Goal: Information Seeking & Learning: Learn about a topic

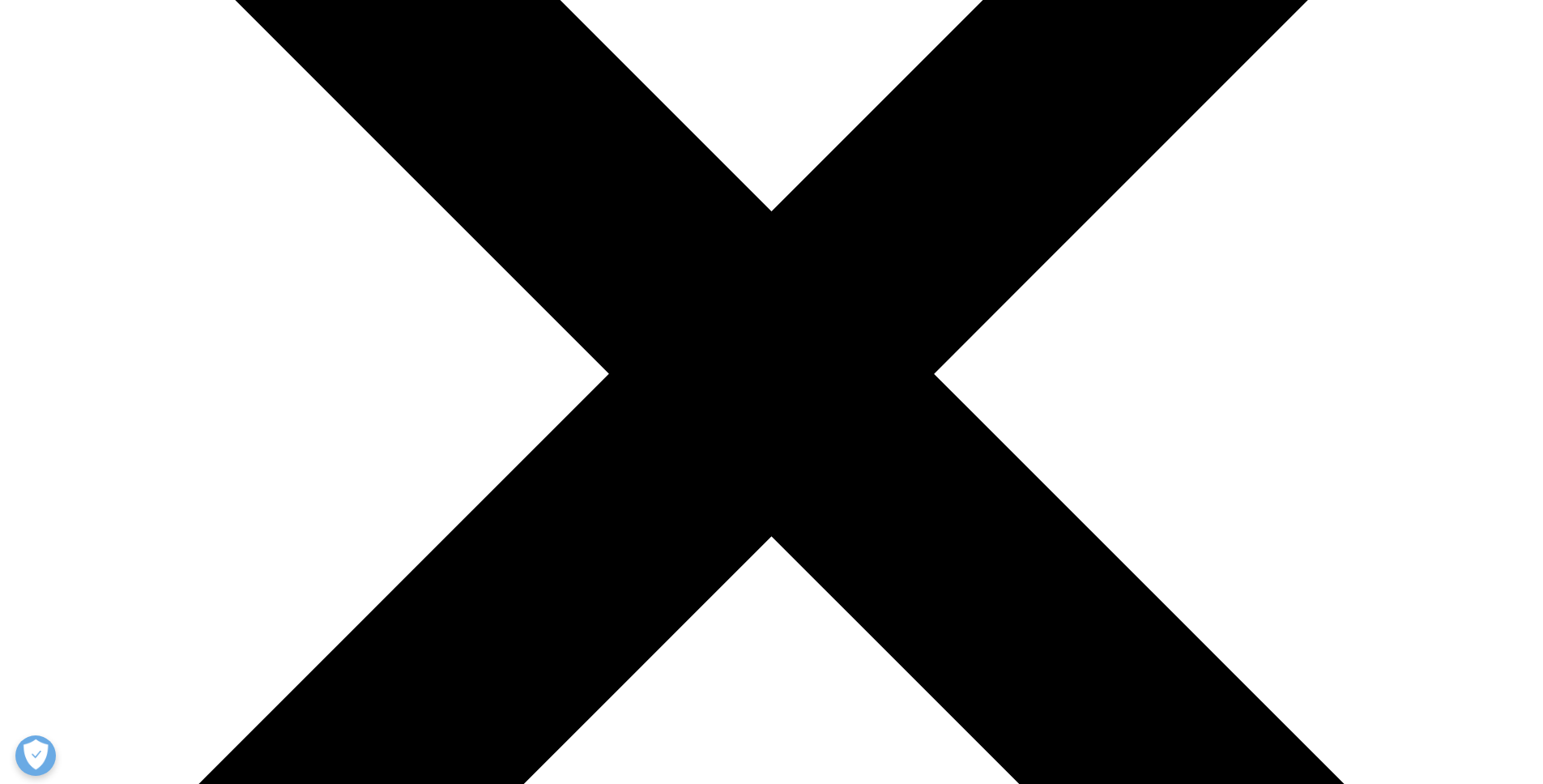
scroll to position [418, 0]
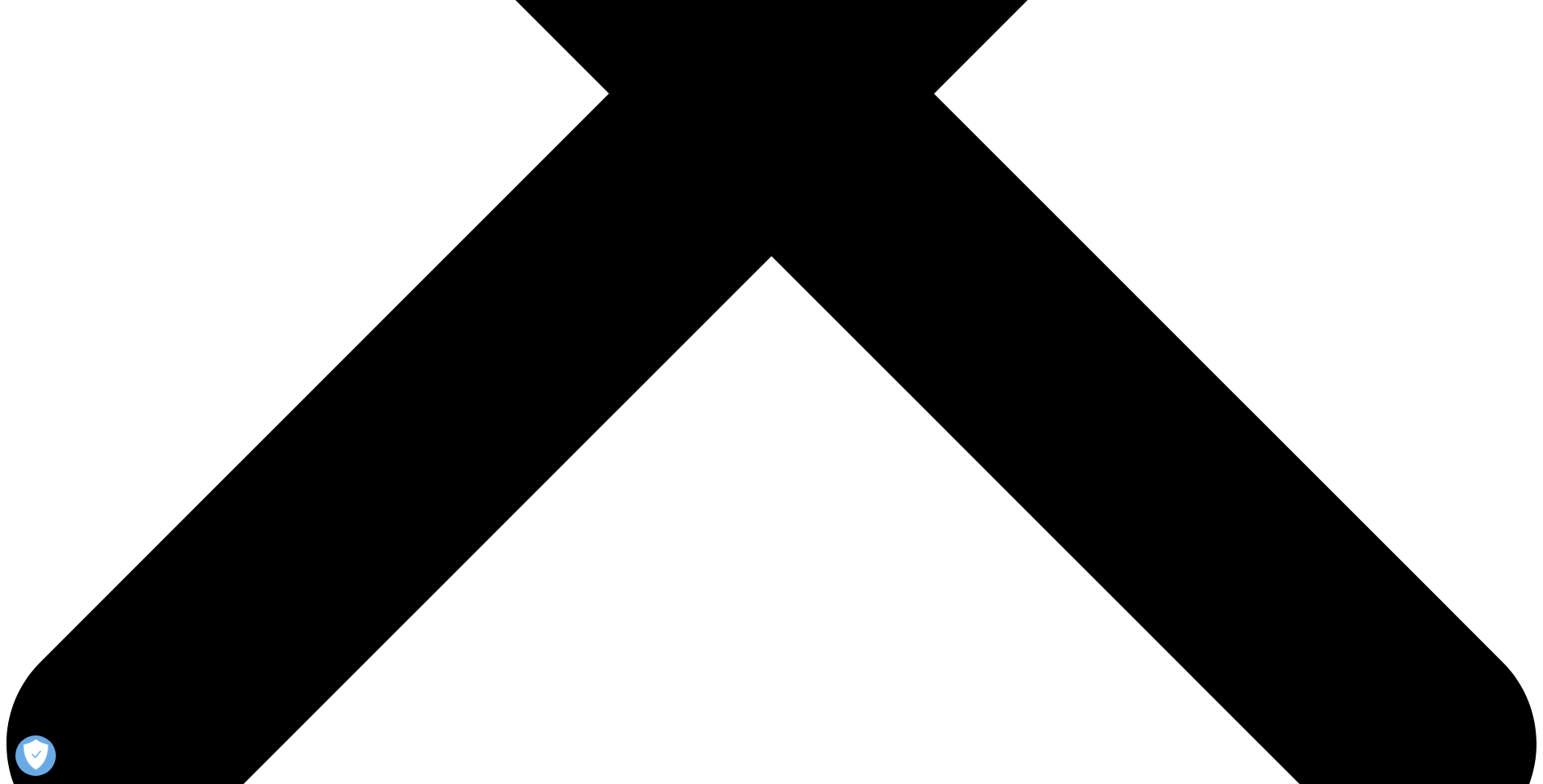
drag, startPoint x: 127, startPoint y: 365, endPoint x: 137, endPoint y: 372, distance: 12.2
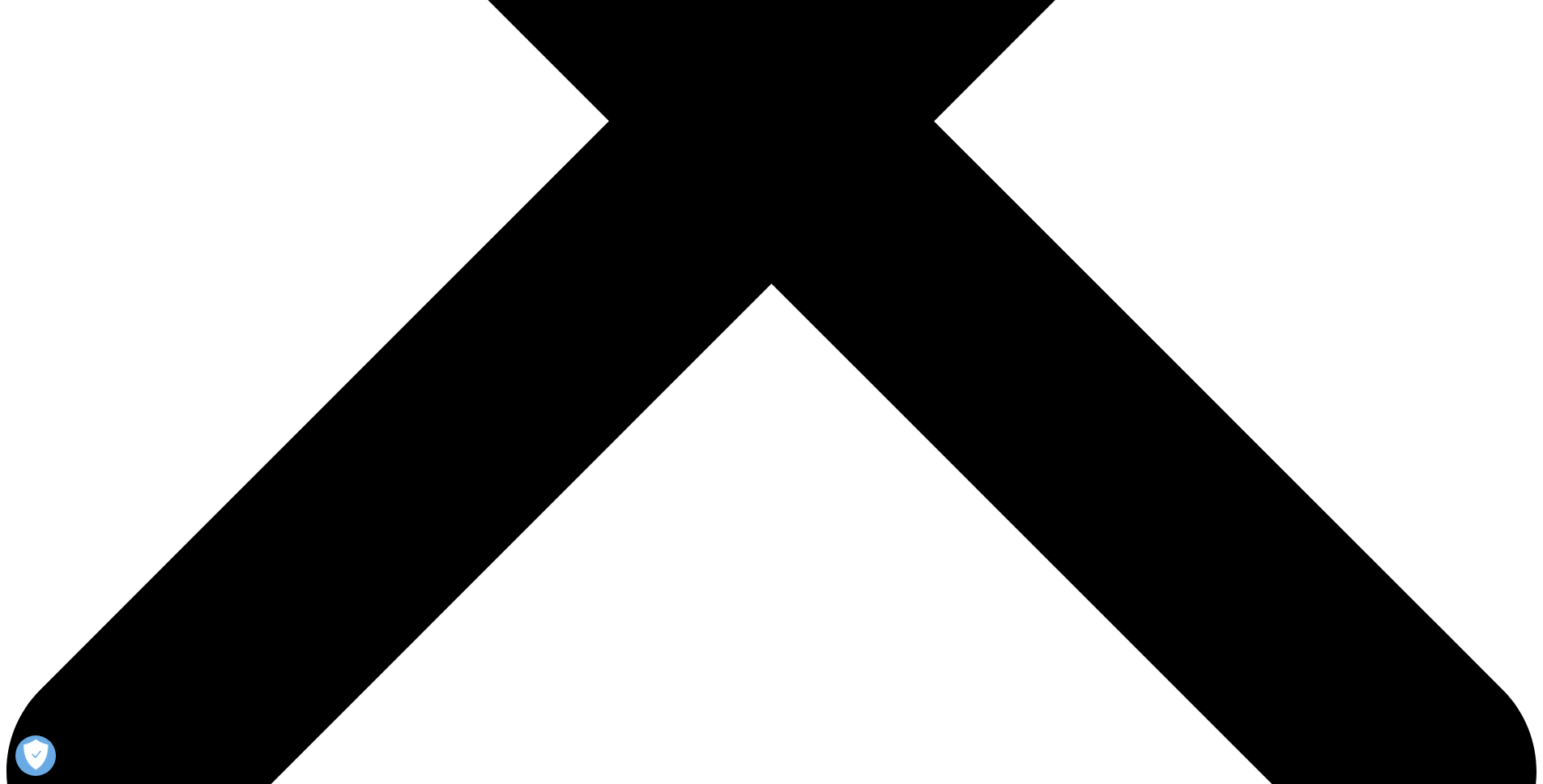
scroll to position [665, 0]
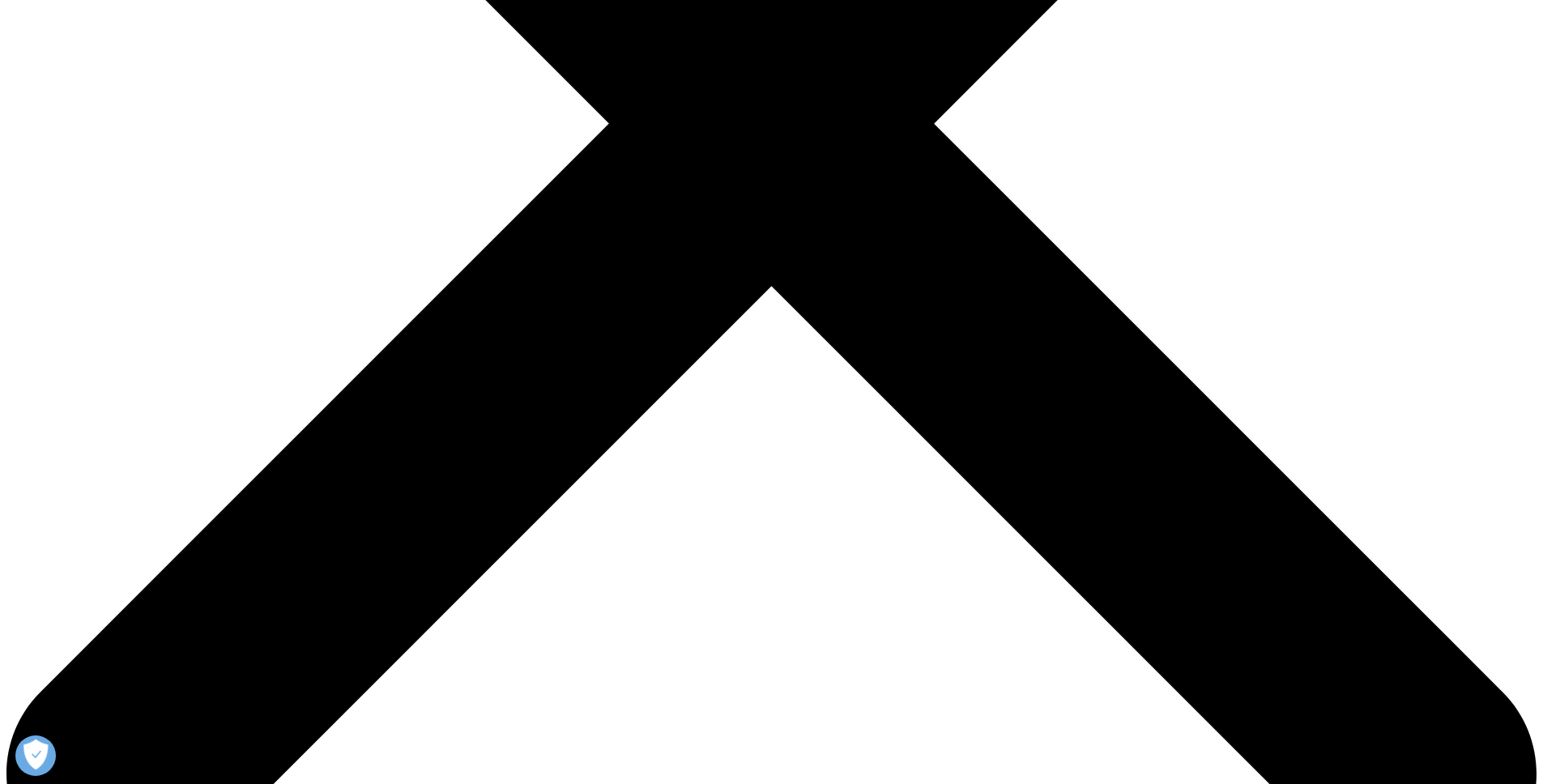
drag, startPoint x: 98, startPoint y: 561, endPoint x: 64, endPoint y: 465, distance: 101.8
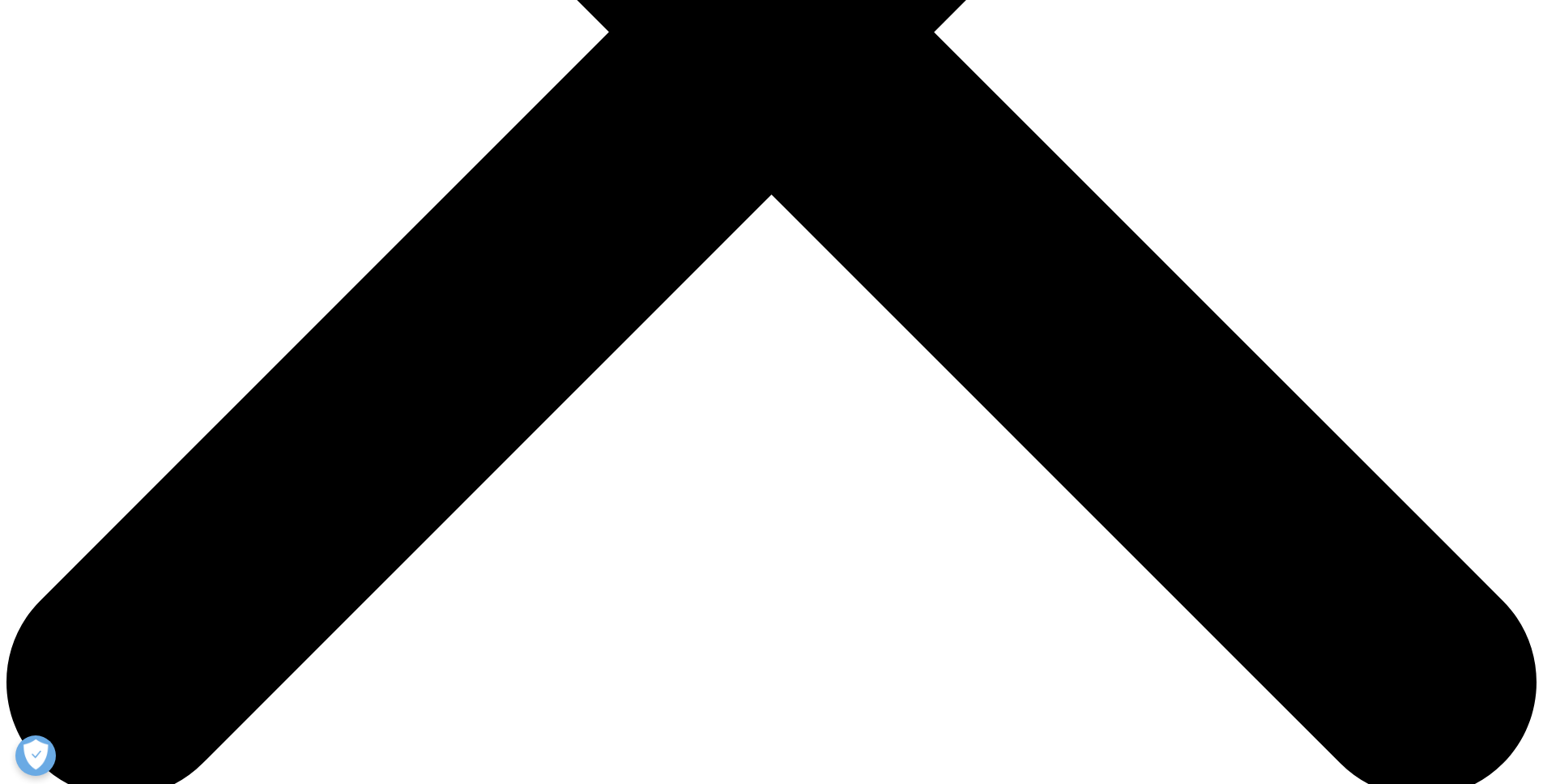
scroll to position [755, 0]
drag, startPoint x: 210, startPoint y: 311, endPoint x: 218, endPoint y: 370, distance: 59.5
drag, startPoint x: 194, startPoint y: 359, endPoint x: 219, endPoint y: 469, distance: 112.8
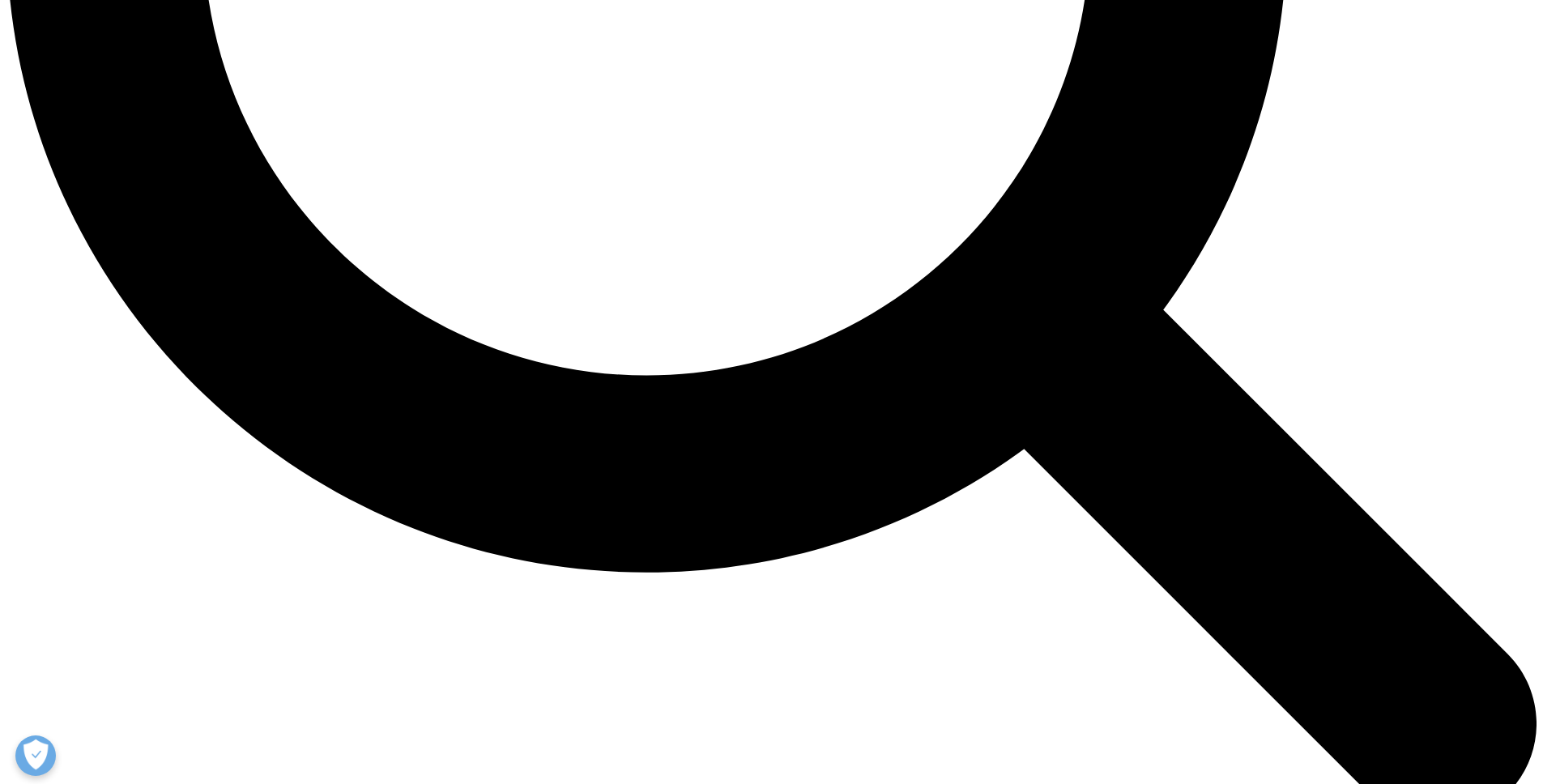
scroll to position [2247, 0]
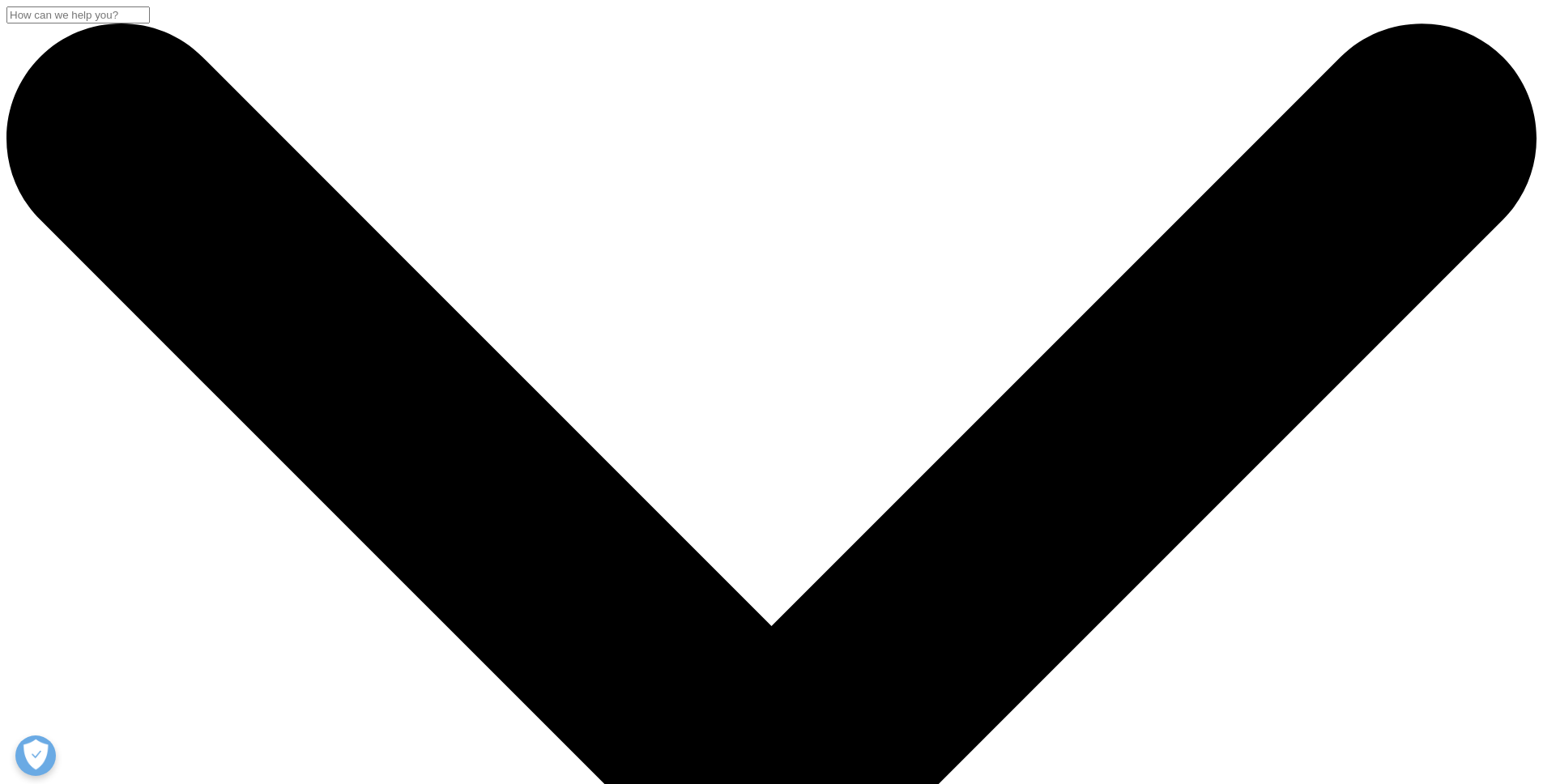
drag, startPoint x: 855, startPoint y: 248, endPoint x: 855, endPoint y: 449, distance: 201.0
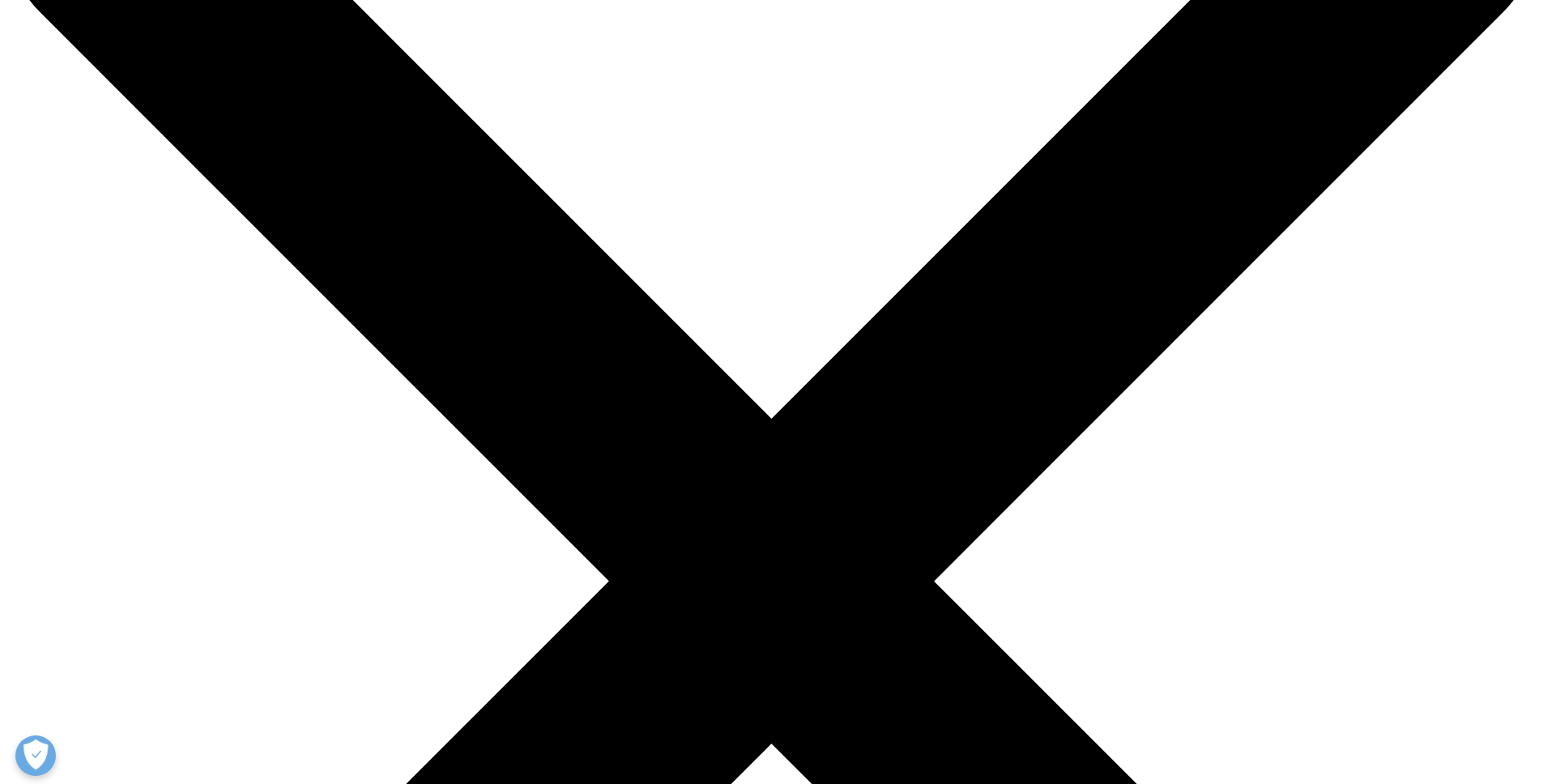
scroll to position [214, 0]
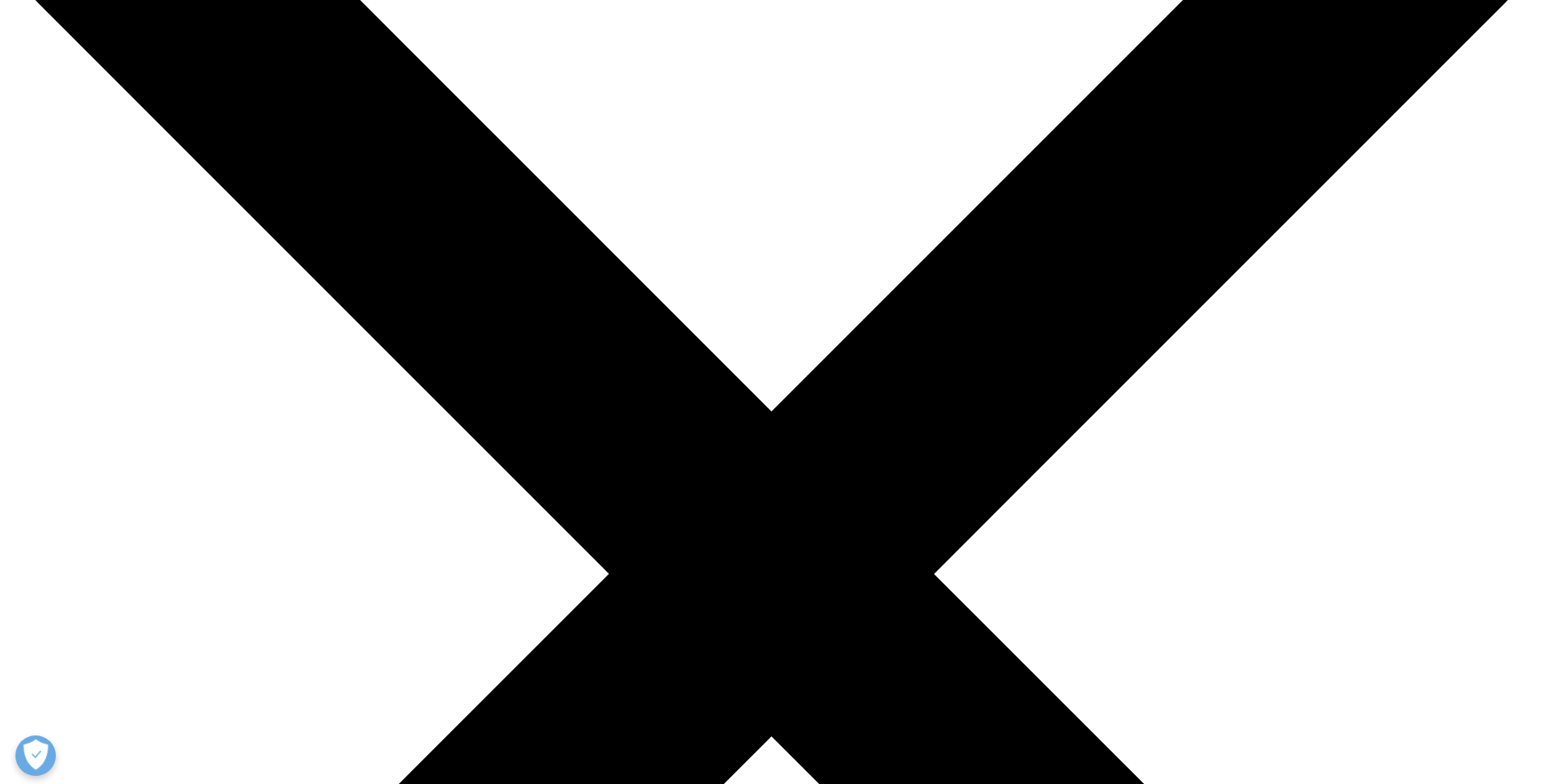
drag, startPoint x: 838, startPoint y: 555, endPoint x: 838, endPoint y: 446, distance: 109.0
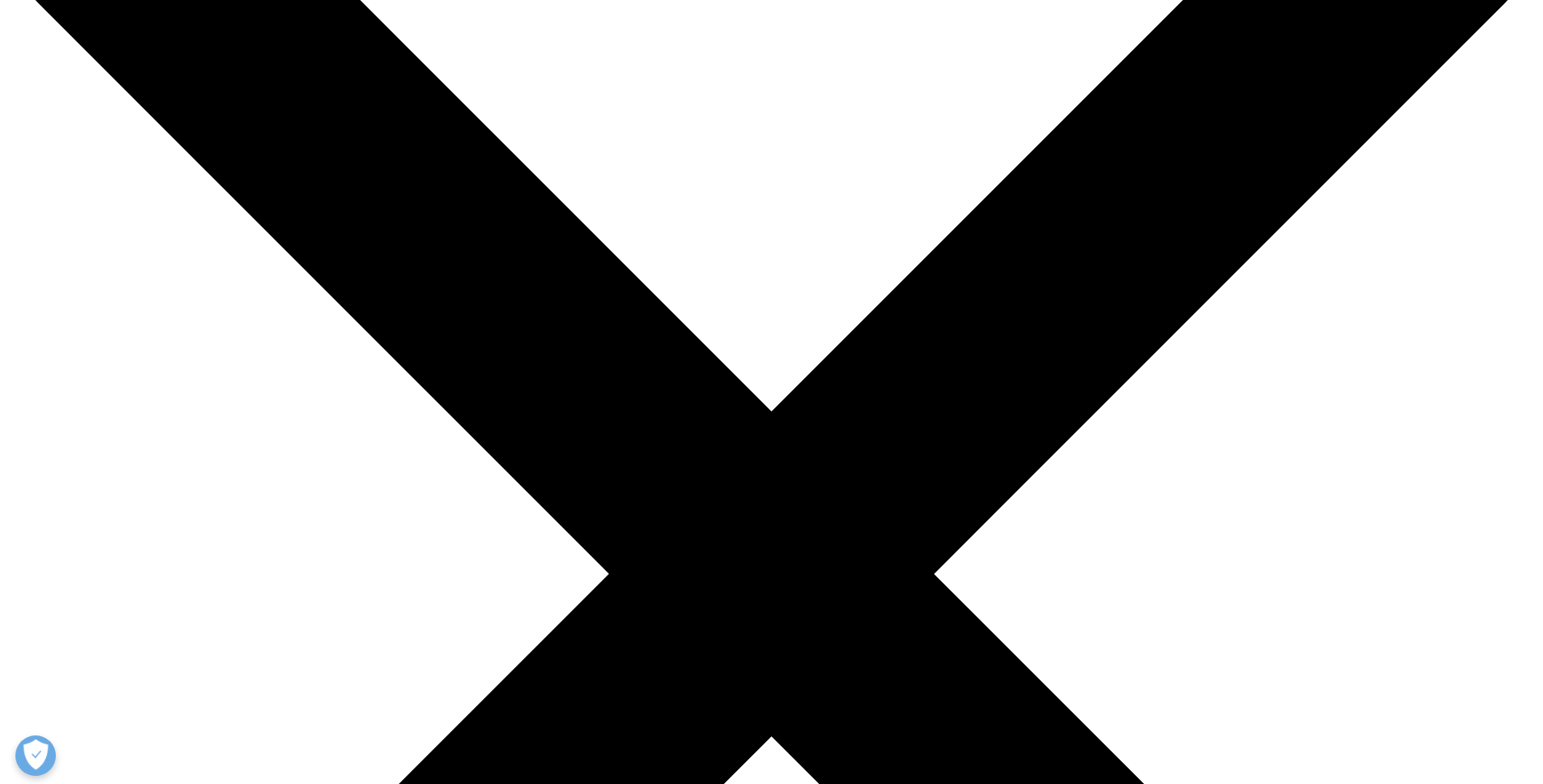
drag, startPoint x: 838, startPoint y: 282, endPoint x: 868, endPoint y: 476, distance: 196.3
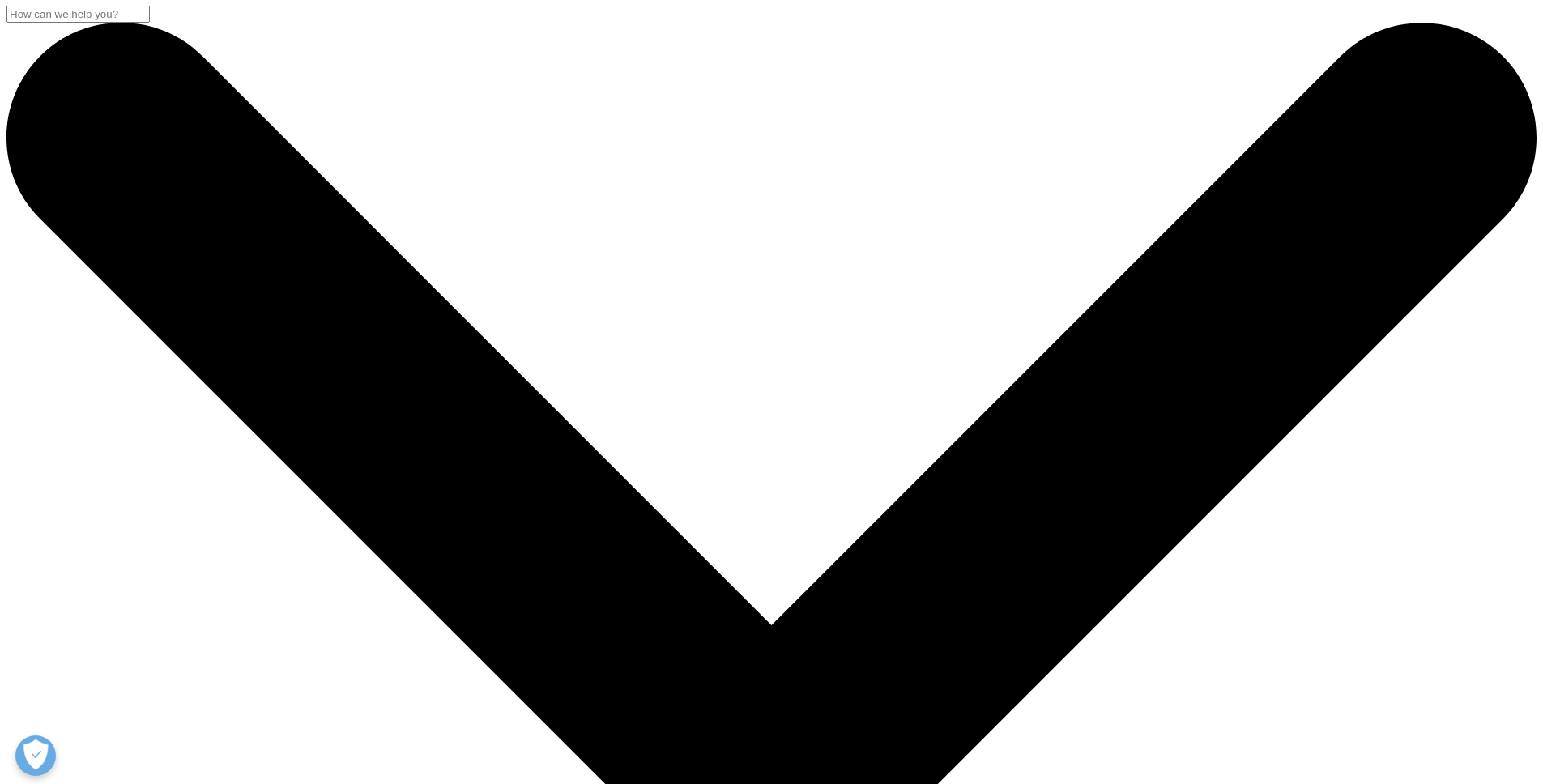
scroll to position [0, 0]
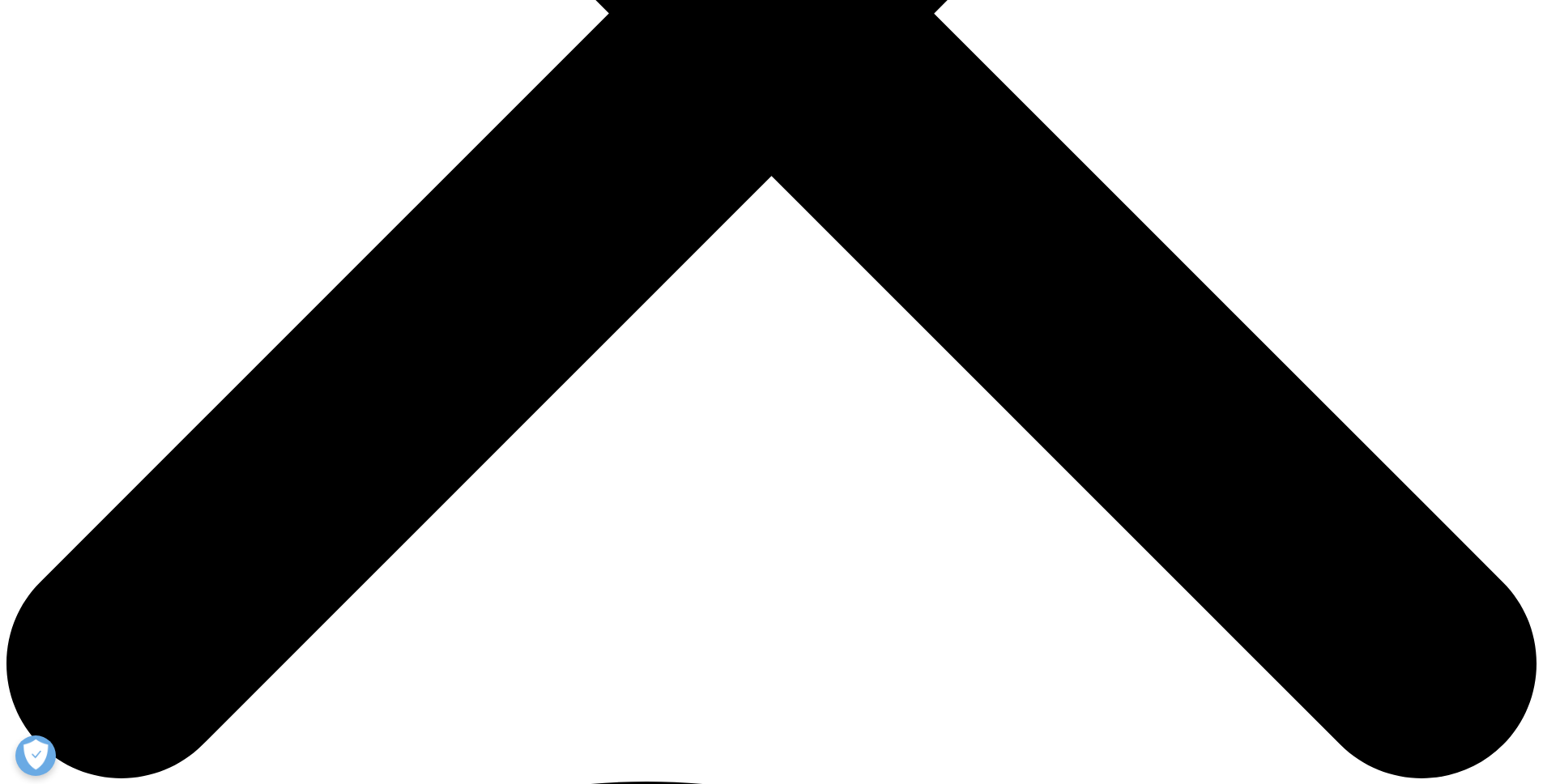
scroll to position [790, 0]
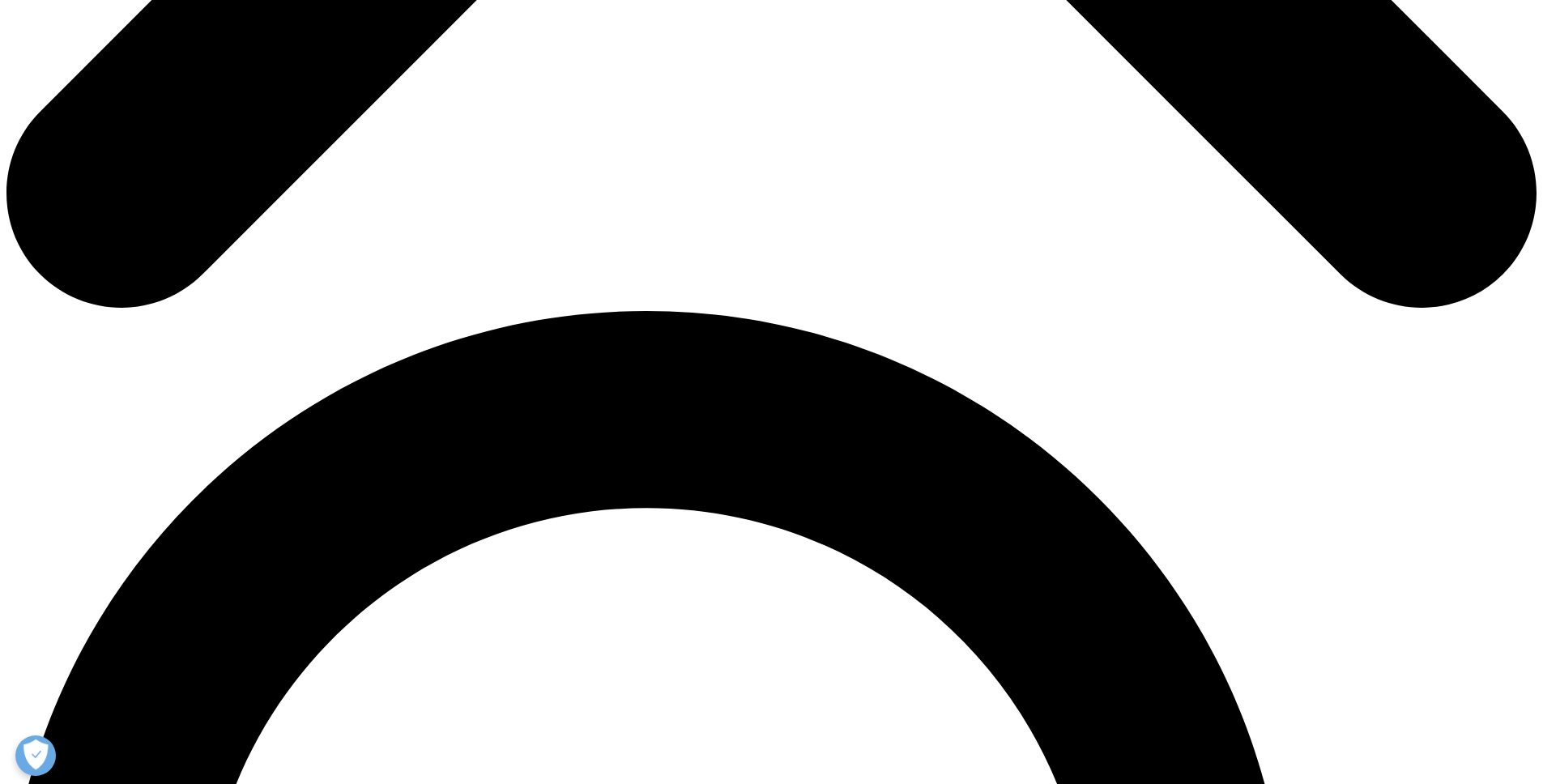
scroll to position [1250, 0]
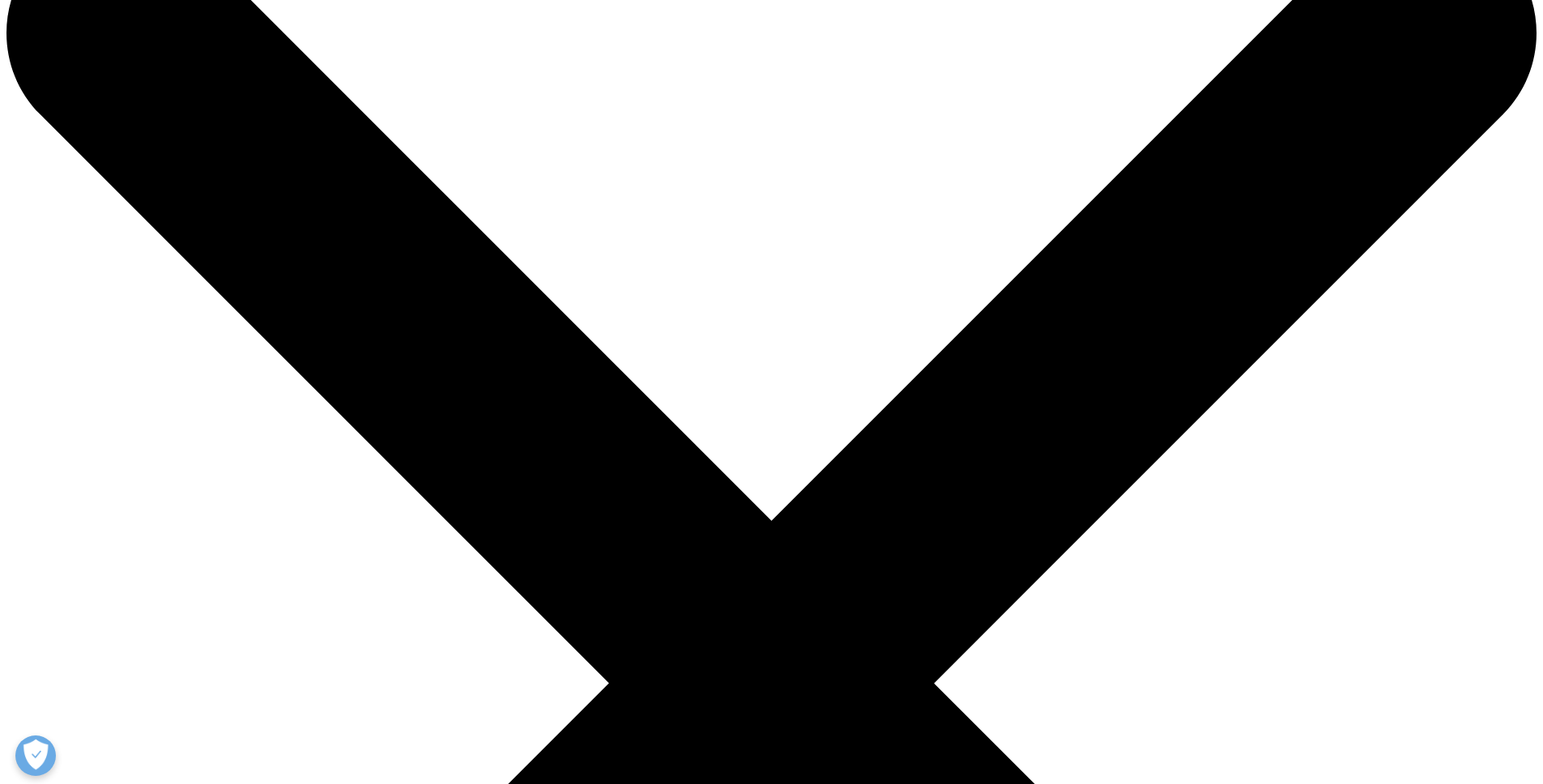
scroll to position [13, 0]
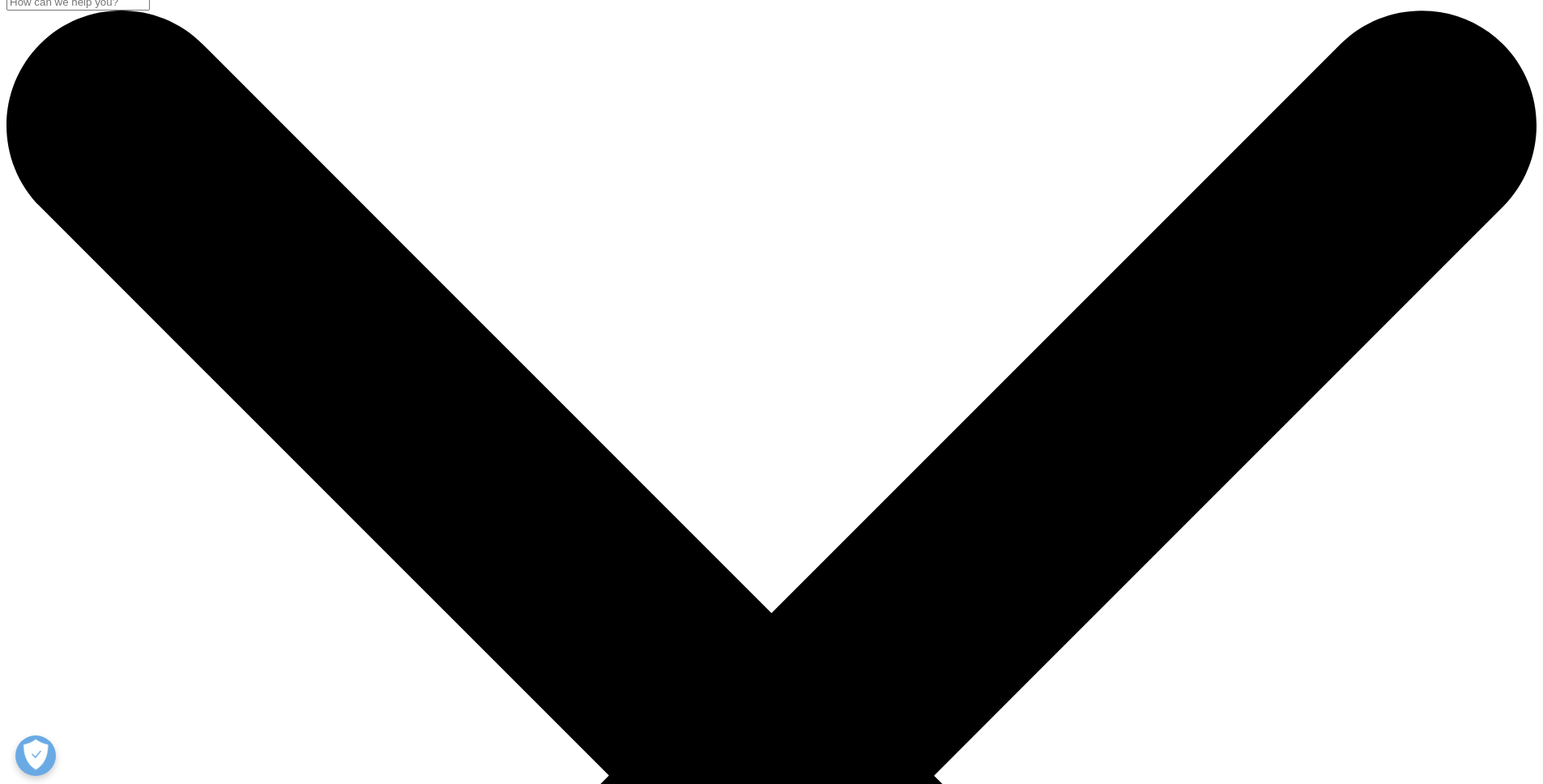
drag, startPoint x: 835, startPoint y: 417, endPoint x: 831, endPoint y: 408, distance: 9.8
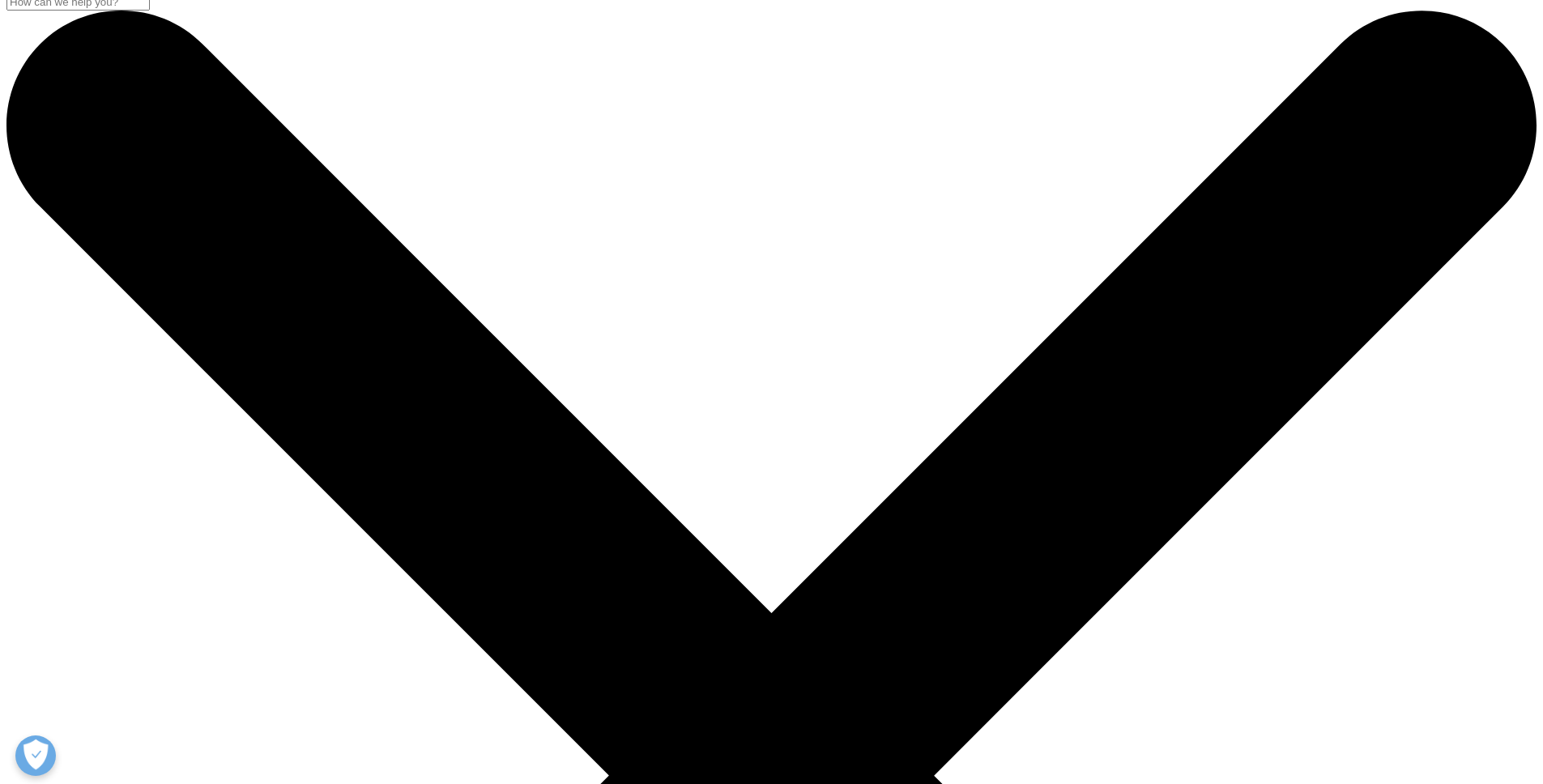
drag, startPoint x: 867, startPoint y: 418, endPoint x: 847, endPoint y: 484, distance: 69.0
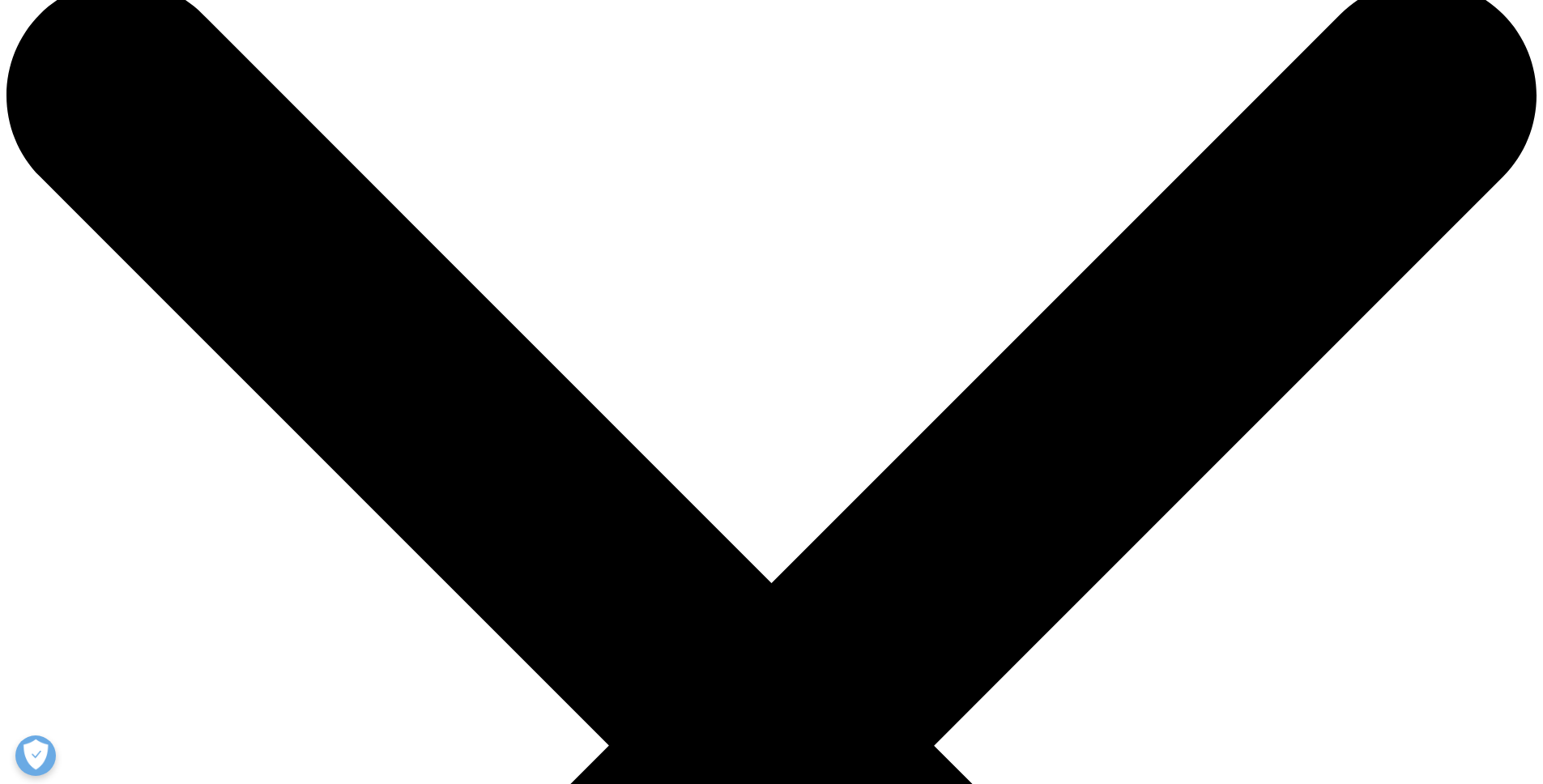
scroll to position [72, 0]
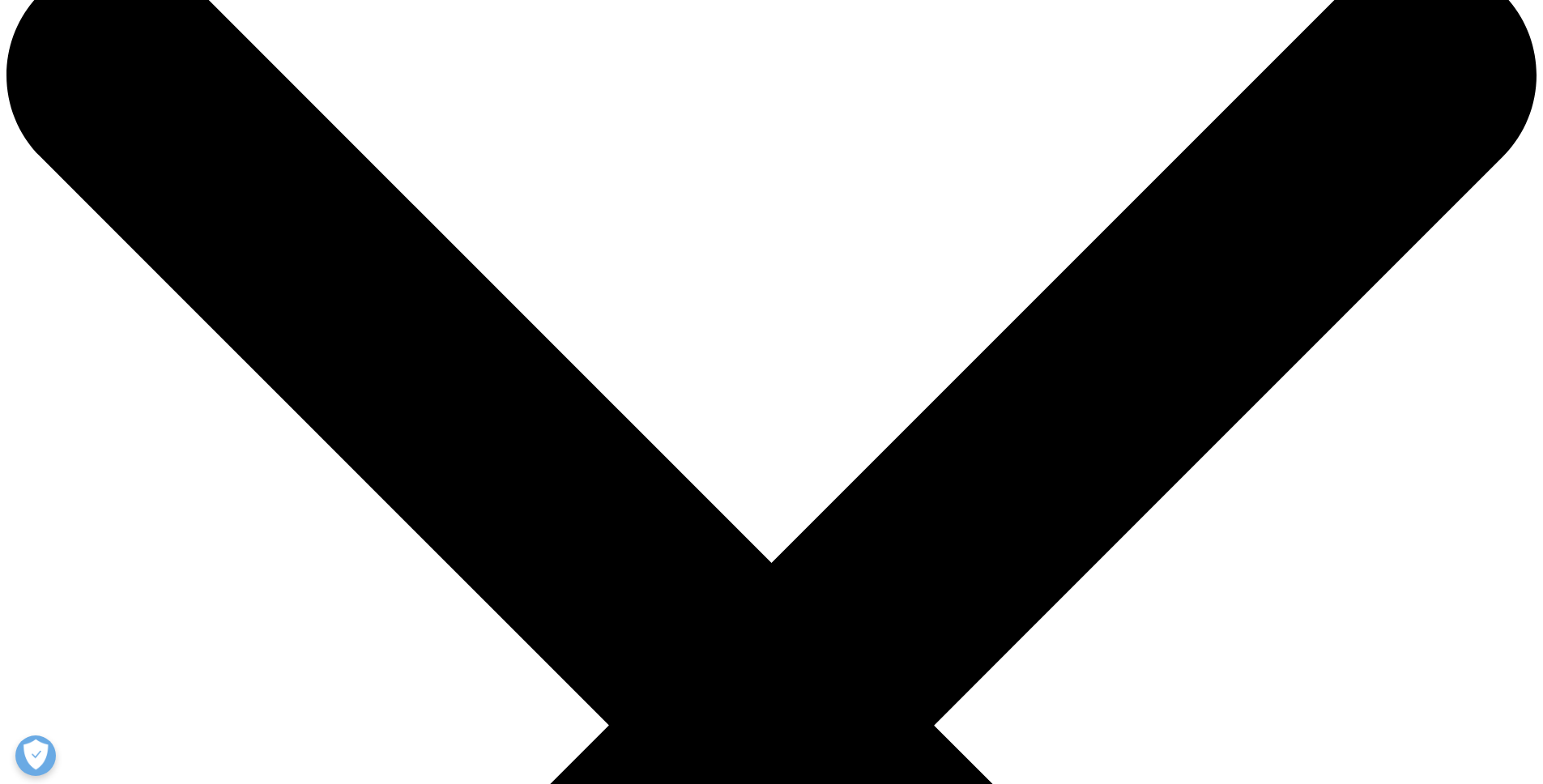
scroll to position [0, 0]
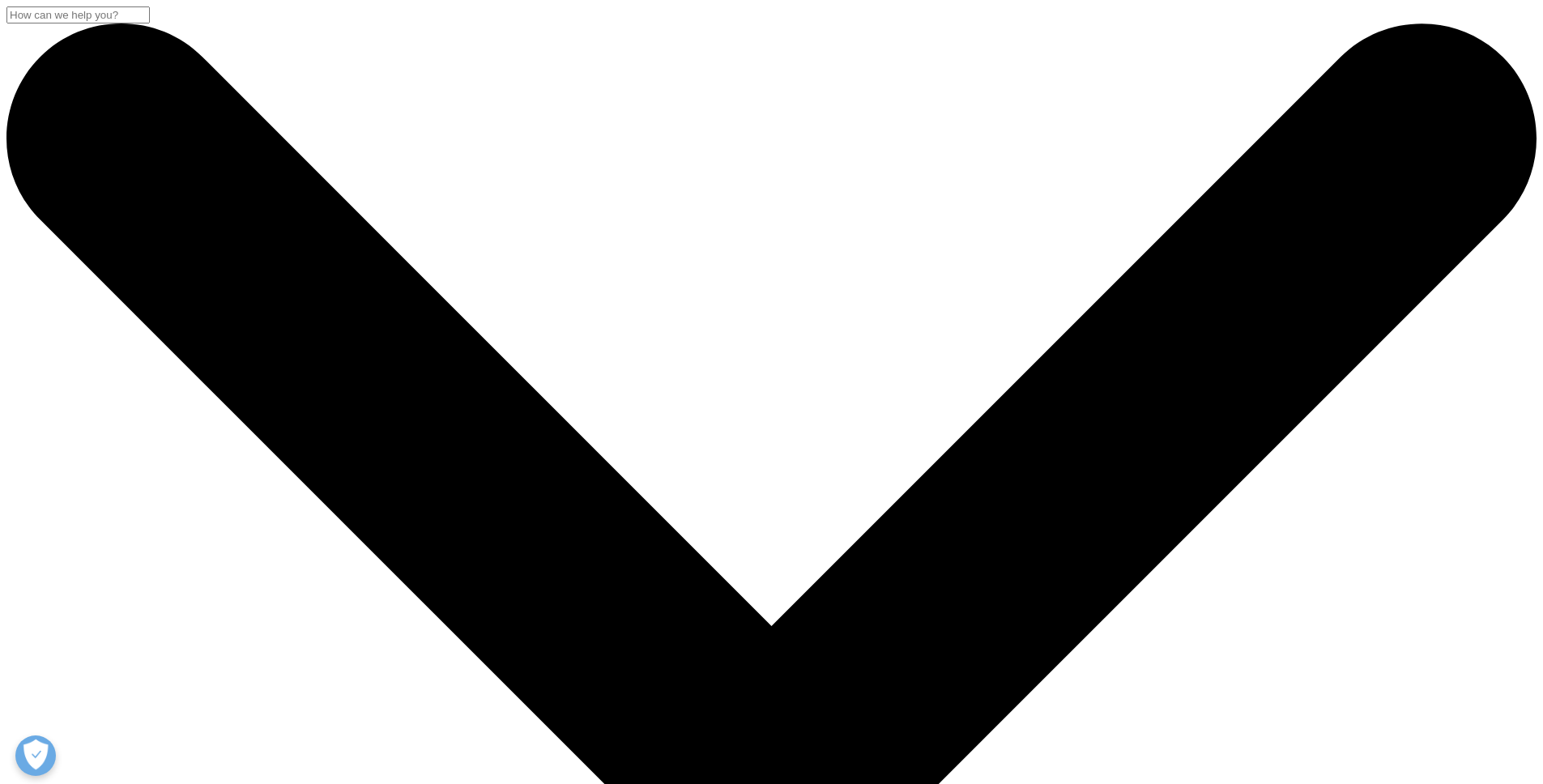
drag, startPoint x: 598, startPoint y: 533, endPoint x: 677, endPoint y: 582, distance: 93.0
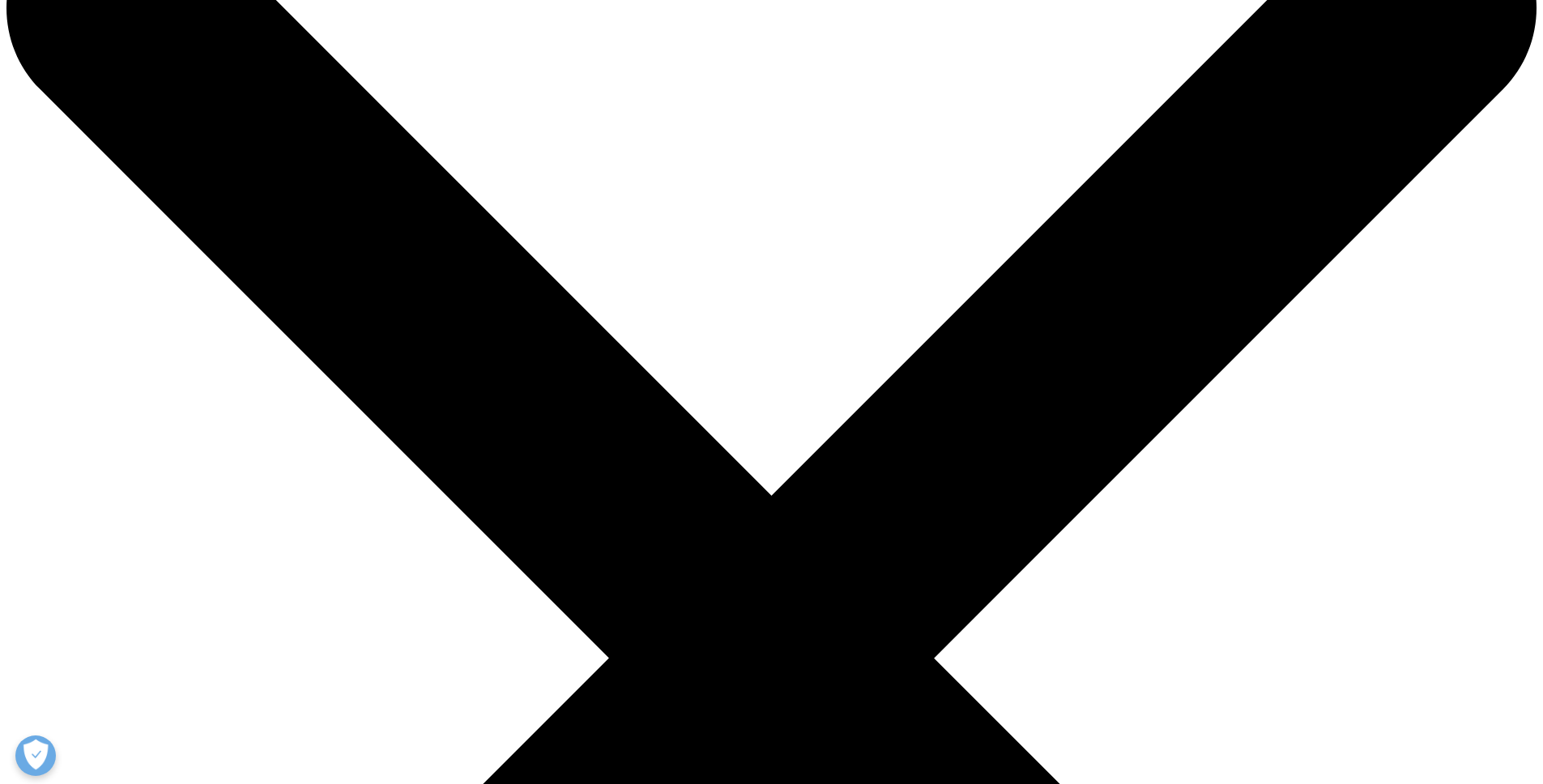
drag, startPoint x: 877, startPoint y: 698, endPoint x: 875, endPoint y: 711, distance: 13.2
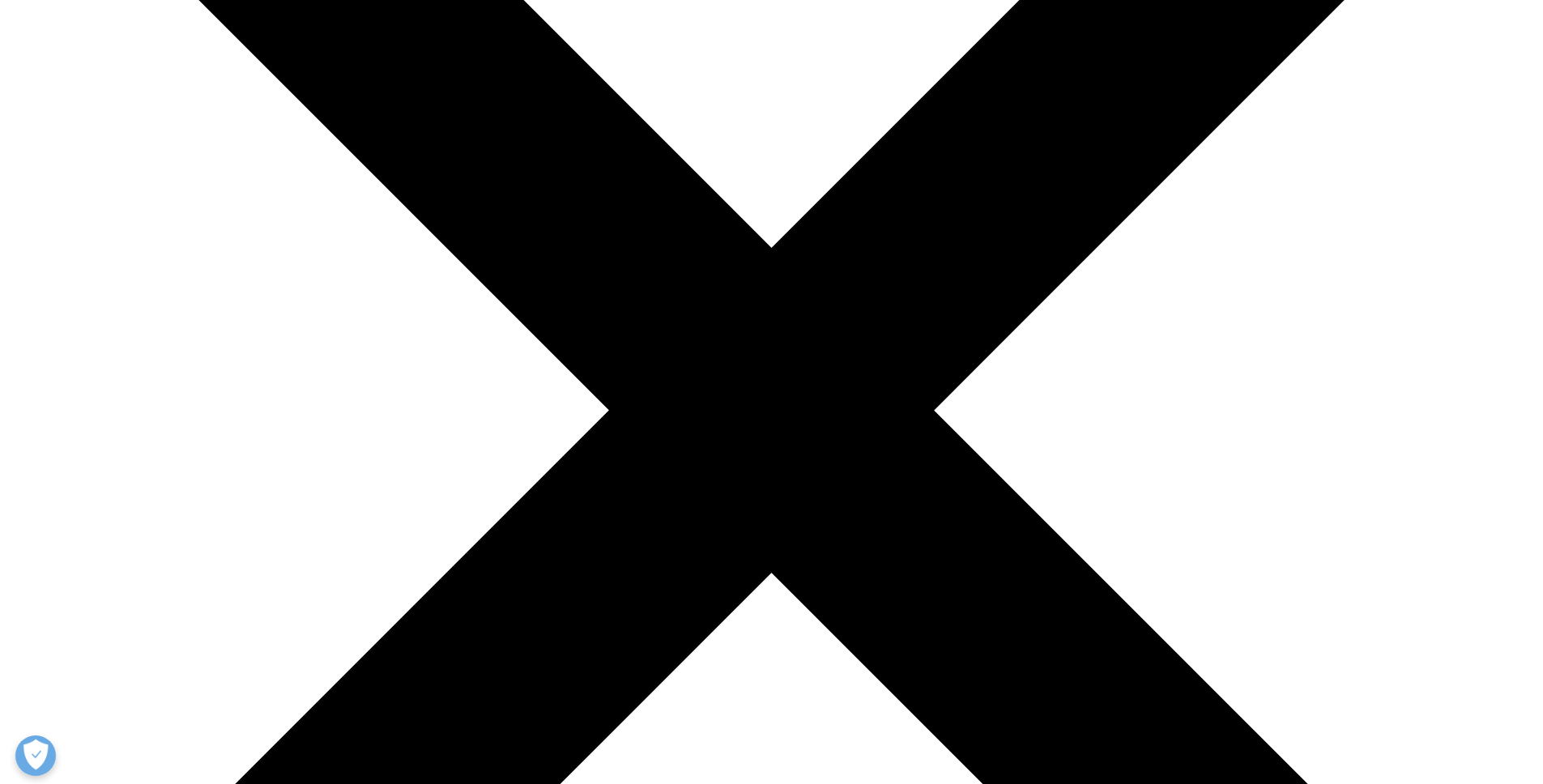
scroll to position [619, 0]
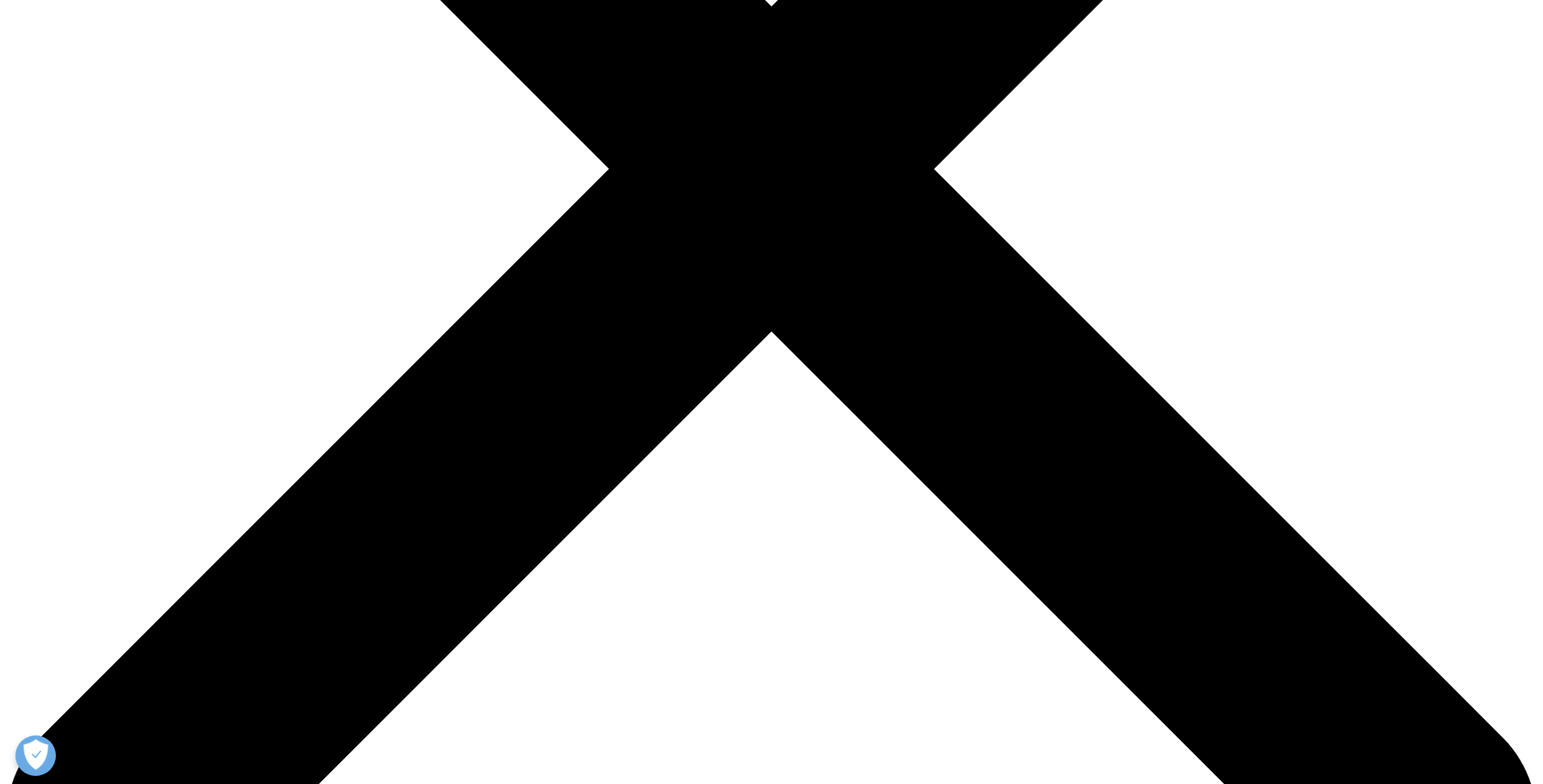
drag, startPoint x: 869, startPoint y: 538, endPoint x: 806, endPoint y: 619, distance: 102.6
drag, startPoint x: 806, startPoint y: 619, endPoint x: 877, endPoint y: 468, distance: 166.9
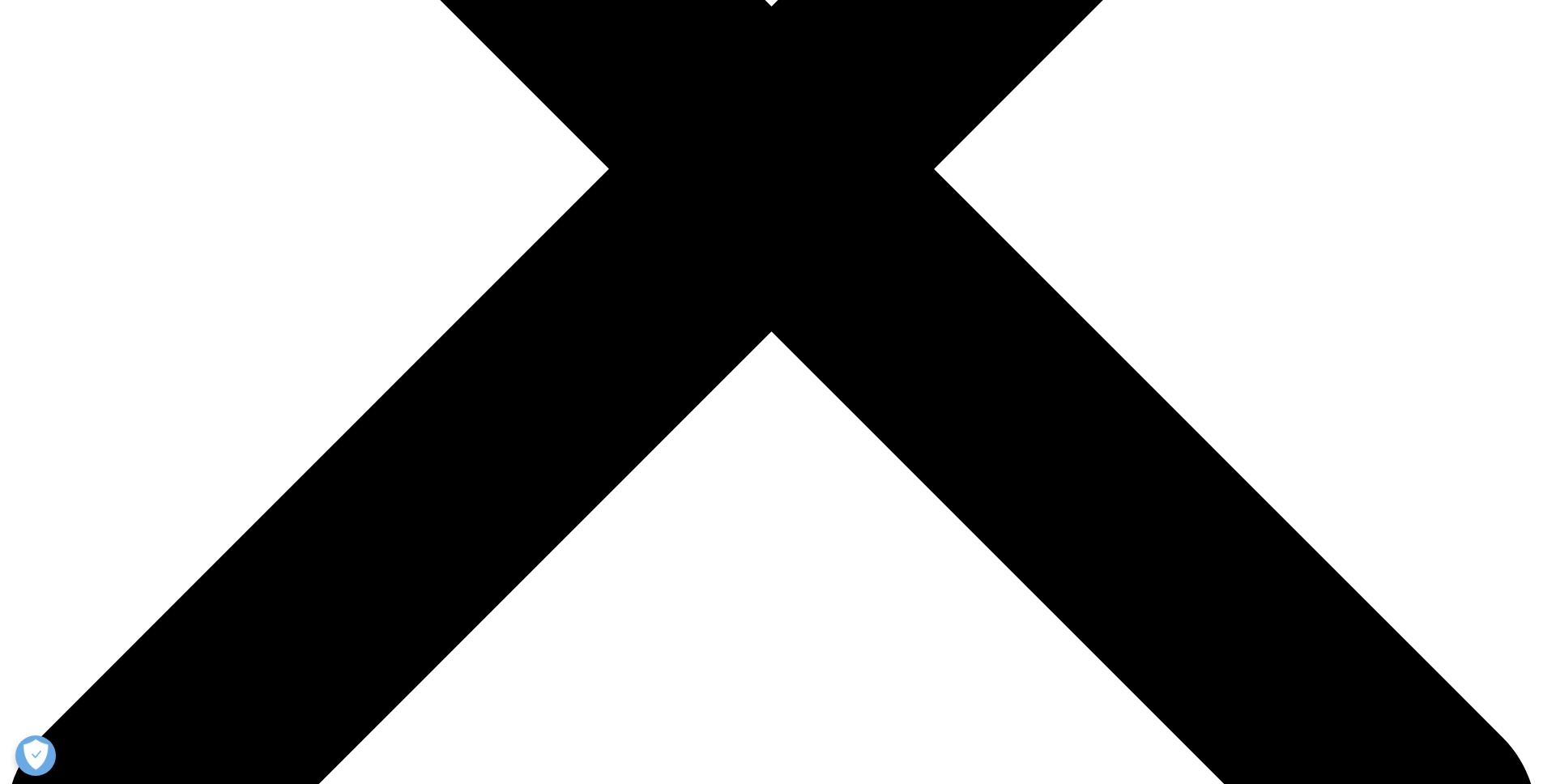
drag, startPoint x: 669, startPoint y: 632, endPoint x: 761, endPoint y: 586, distance: 102.9
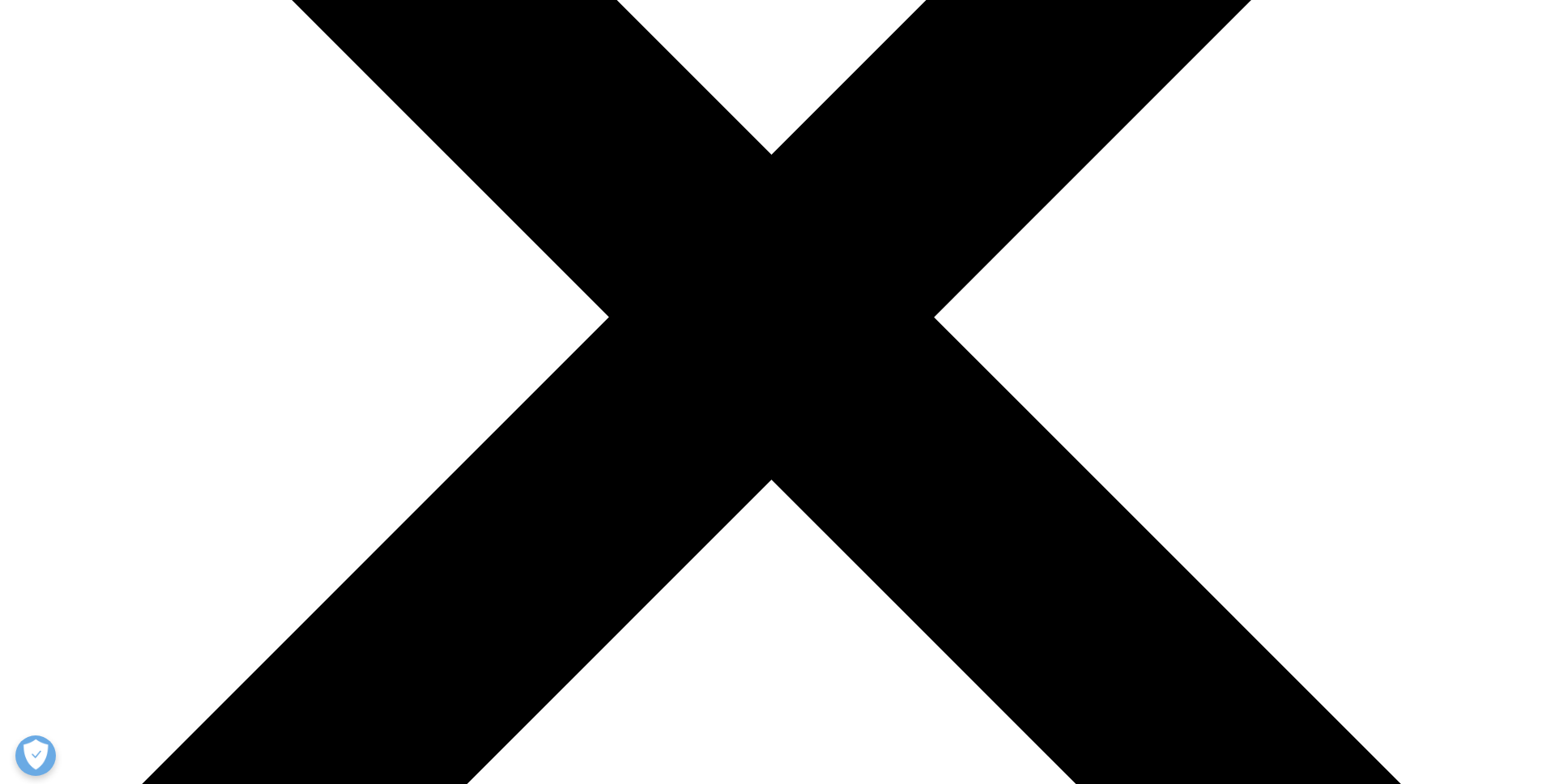
scroll to position [442, 0]
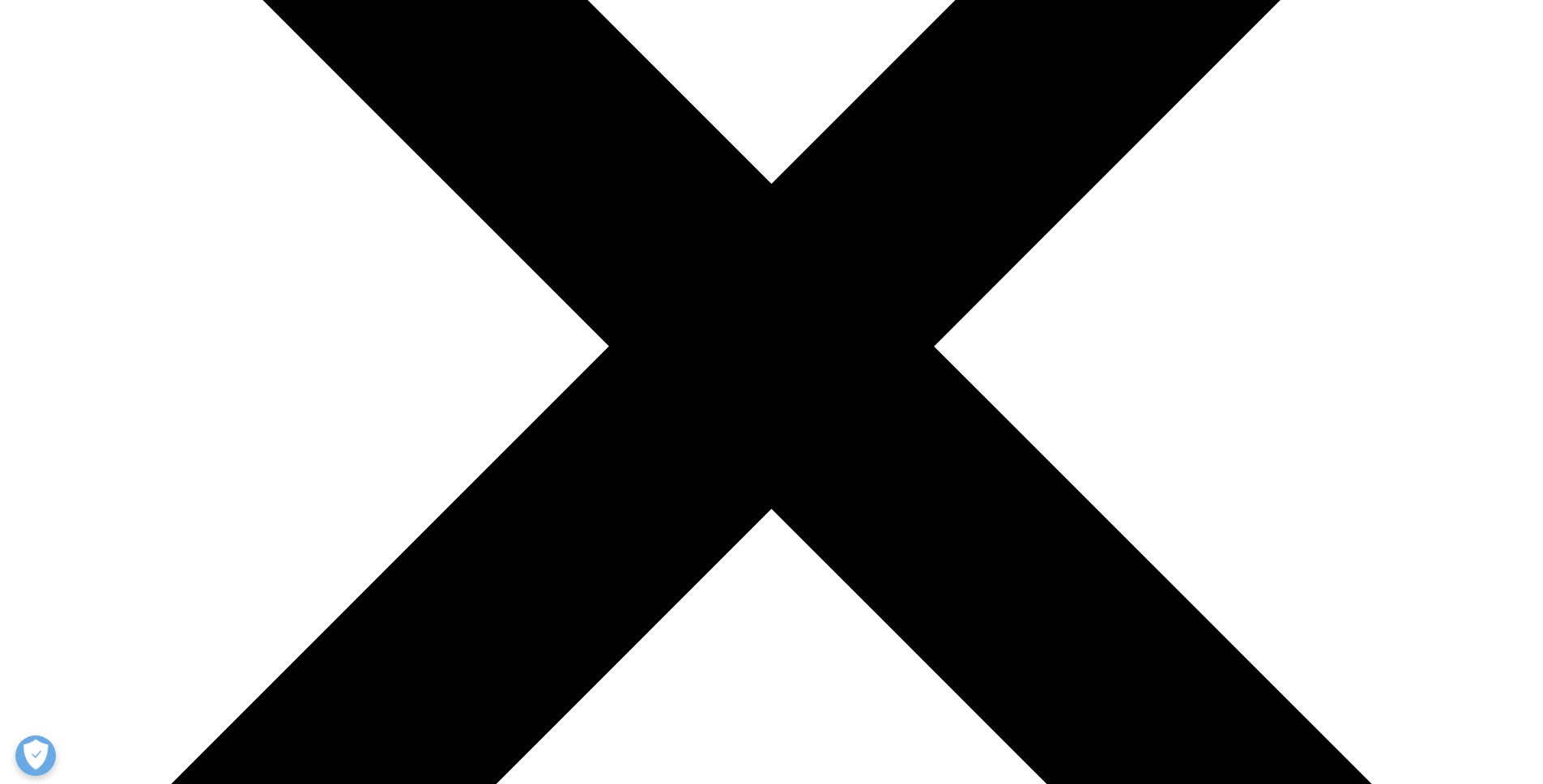
drag, startPoint x: 772, startPoint y: 99, endPoint x: 929, endPoint y: 419, distance: 356.4
drag, startPoint x: 959, startPoint y: 461, endPoint x: 993, endPoint y: 573, distance: 117.0
drag, startPoint x: 993, startPoint y: 573, endPoint x: 983, endPoint y: 573, distance: 10.0
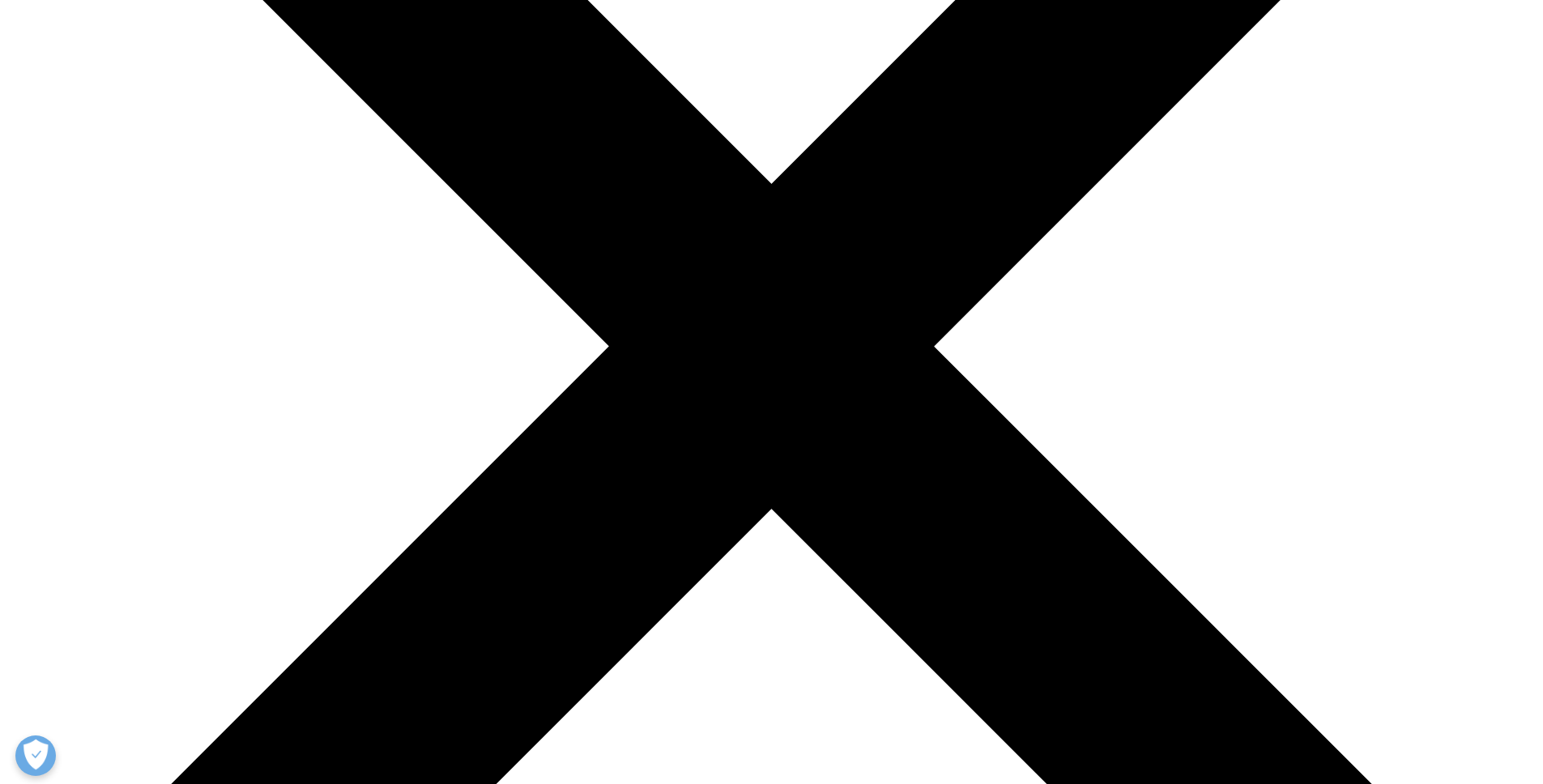
drag, startPoint x: 918, startPoint y: 578, endPoint x: 935, endPoint y: 614, distance: 39.8
drag, startPoint x: 935, startPoint y: 614, endPoint x: 945, endPoint y: 443, distance: 171.3
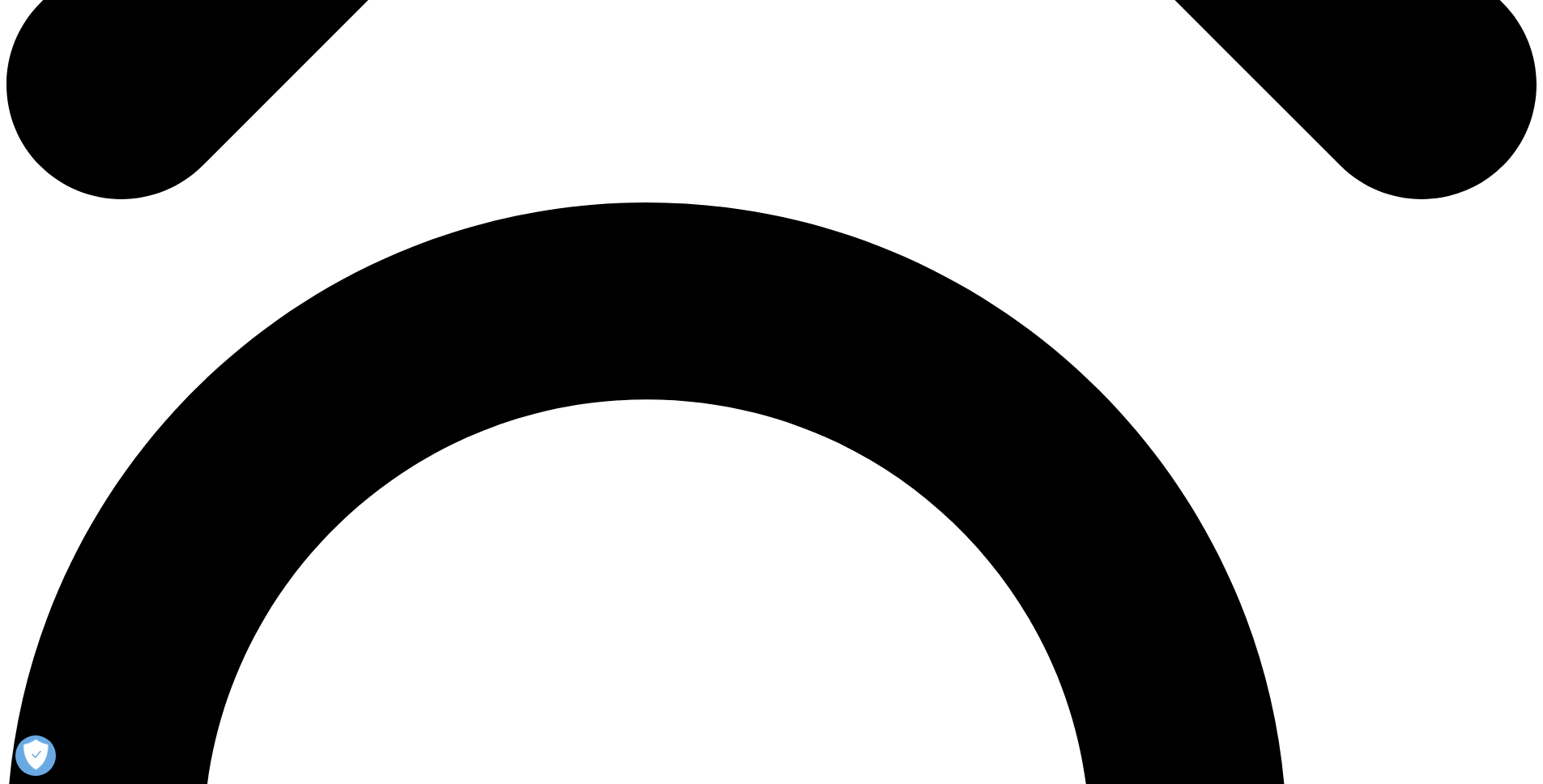
scroll to position [1357, 0]
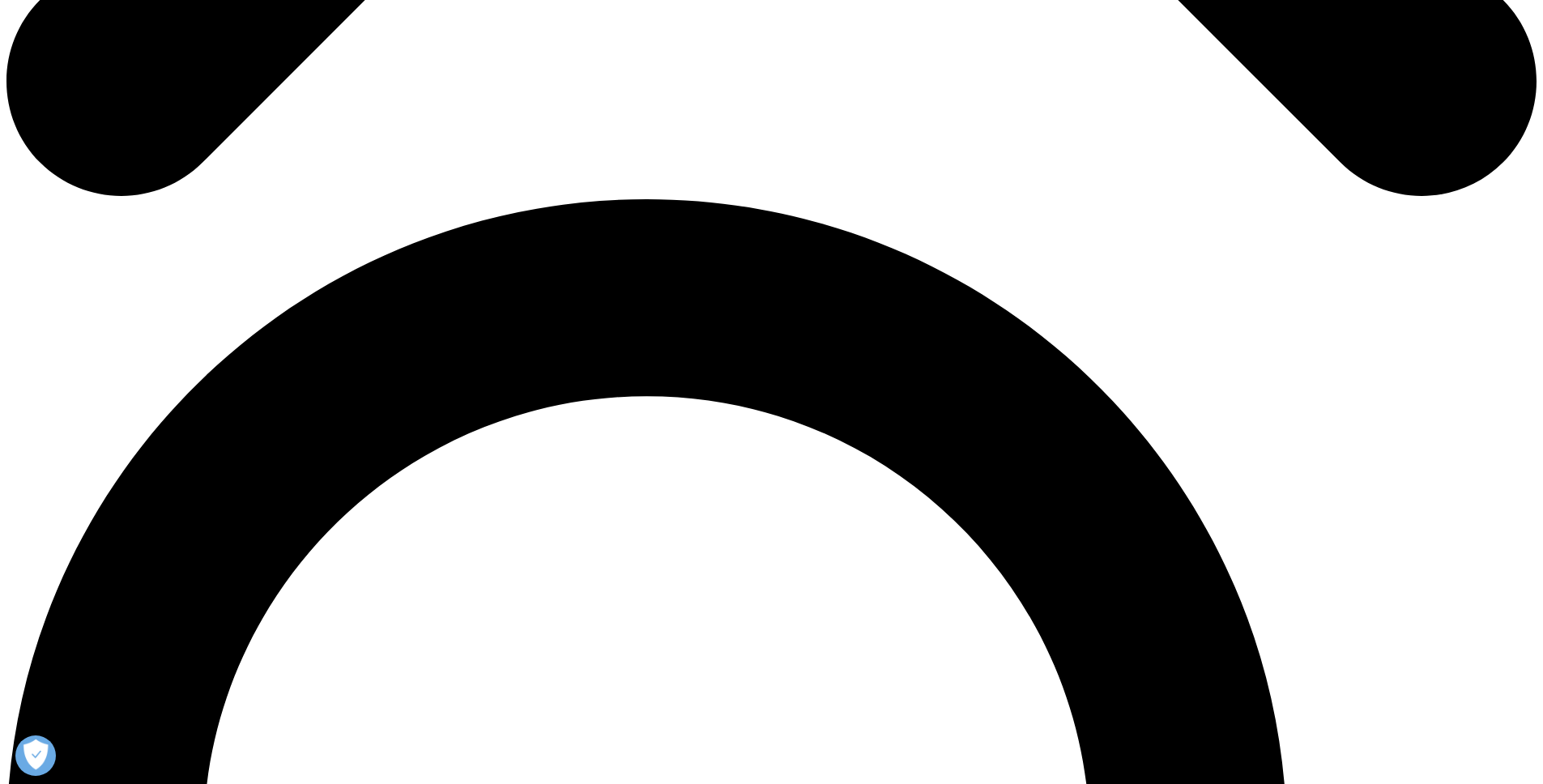
drag, startPoint x: 143, startPoint y: 504, endPoint x: 198, endPoint y: 616, distance: 124.8
drag, startPoint x: 176, startPoint y: 630, endPoint x: 219, endPoint y: 576, distance: 69.0
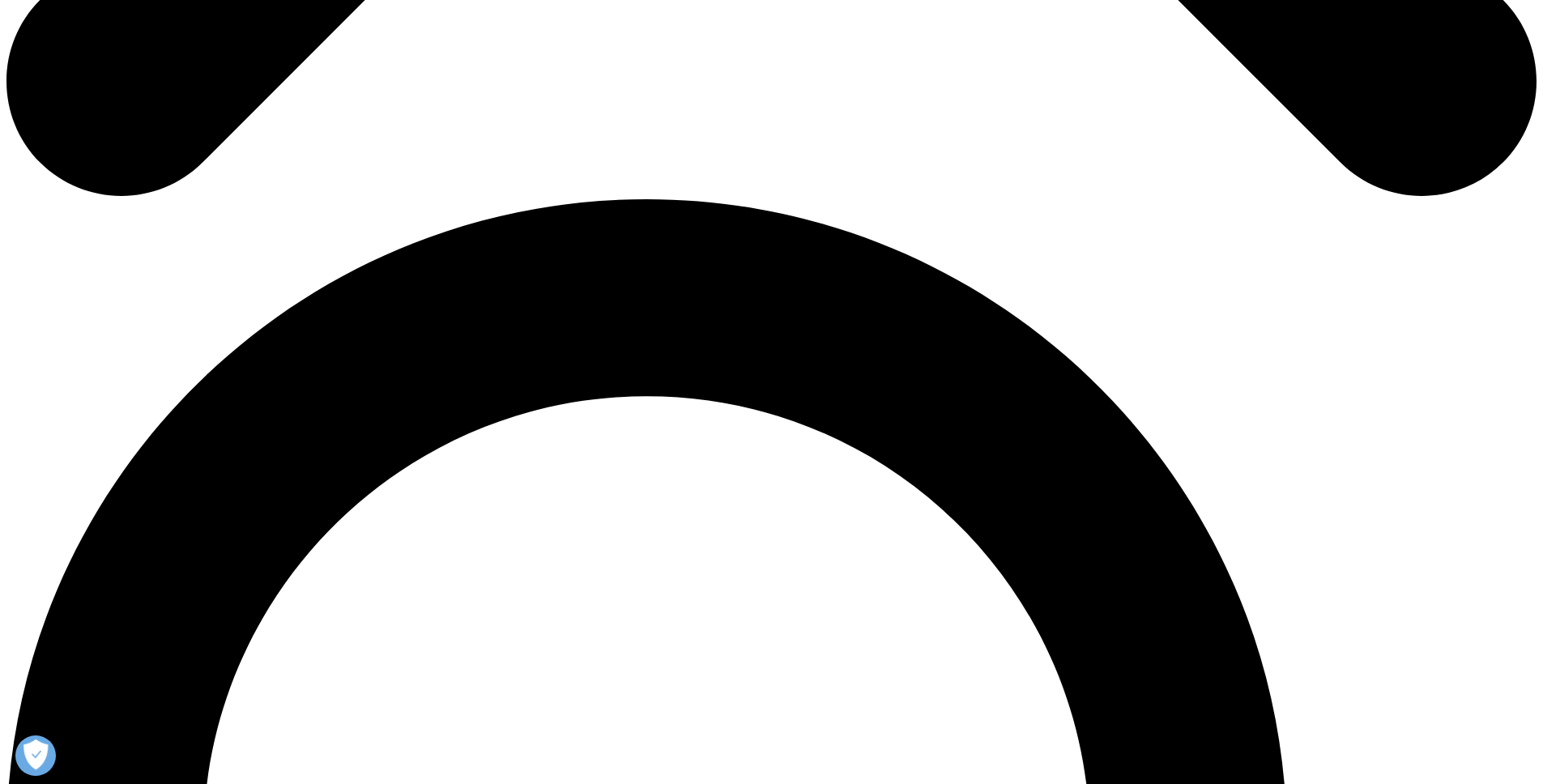
drag, startPoint x: 219, startPoint y: 576, endPoint x: 466, endPoint y: 400, distance: 303.3
drag, startPoint x: 111, startPoint y: 464, endPoint x: 128, endPoint y: 527, distance: 65.3
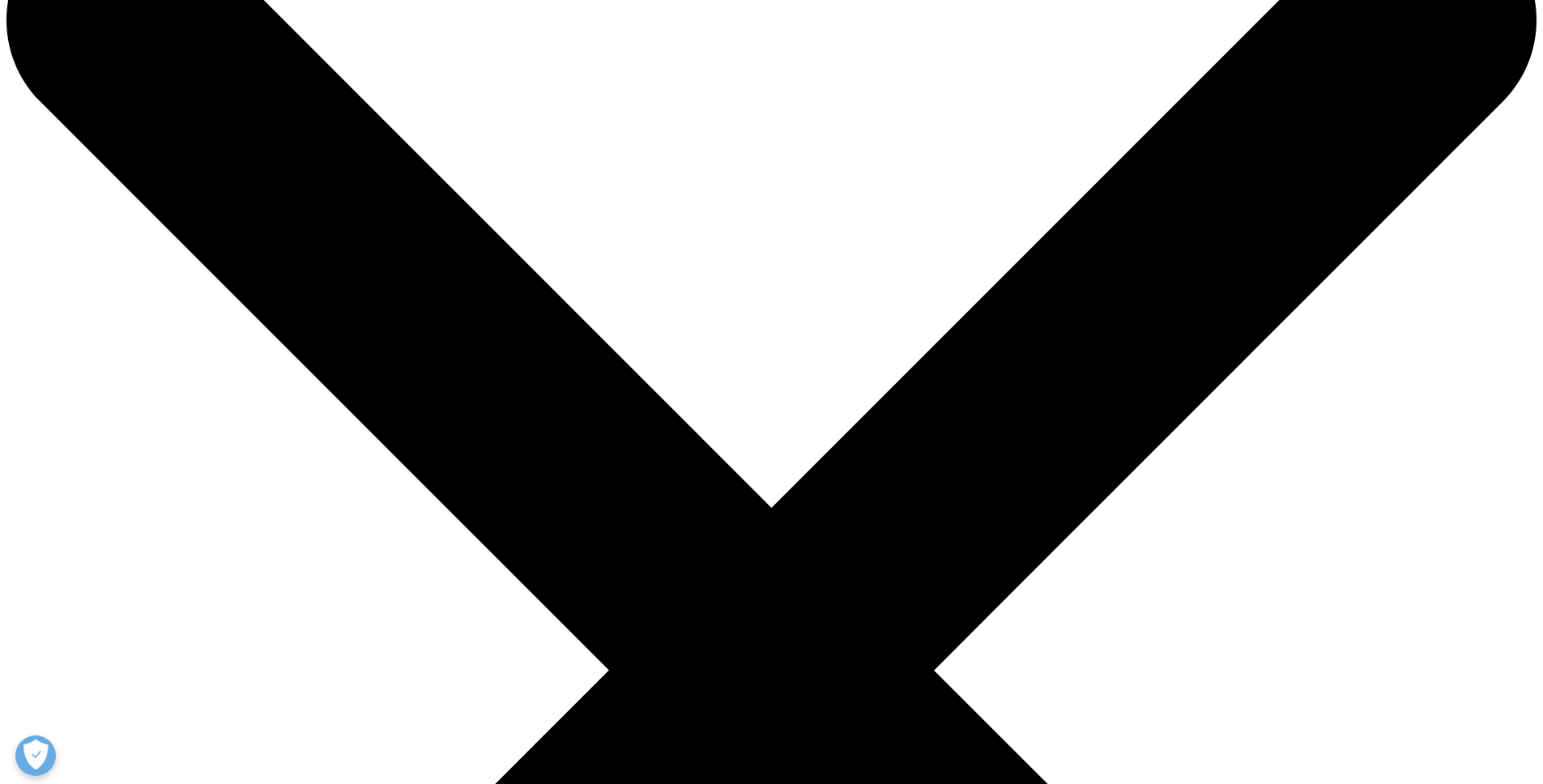
scroll to position [0, 0]
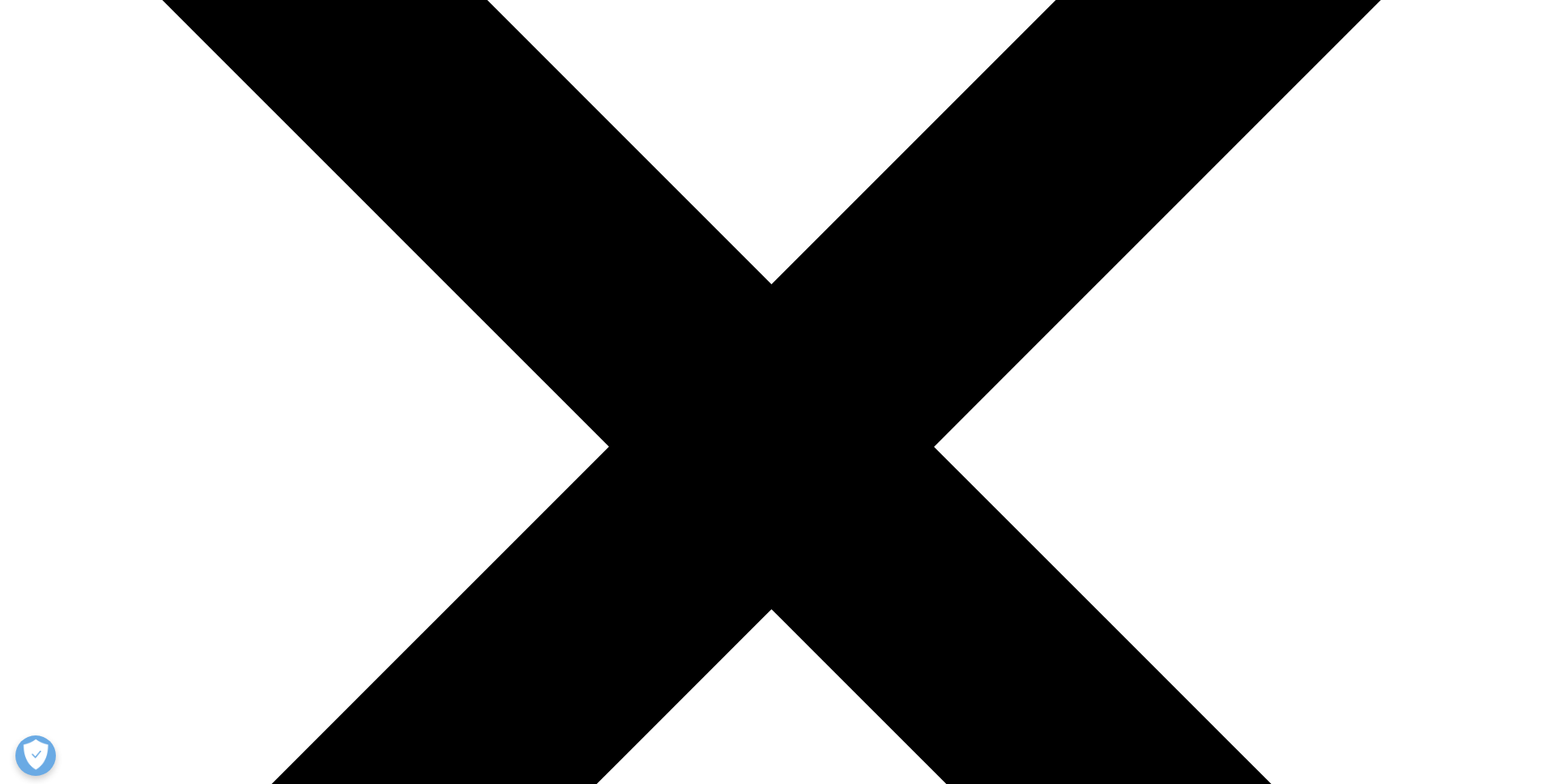
scroll to position [534, 0]
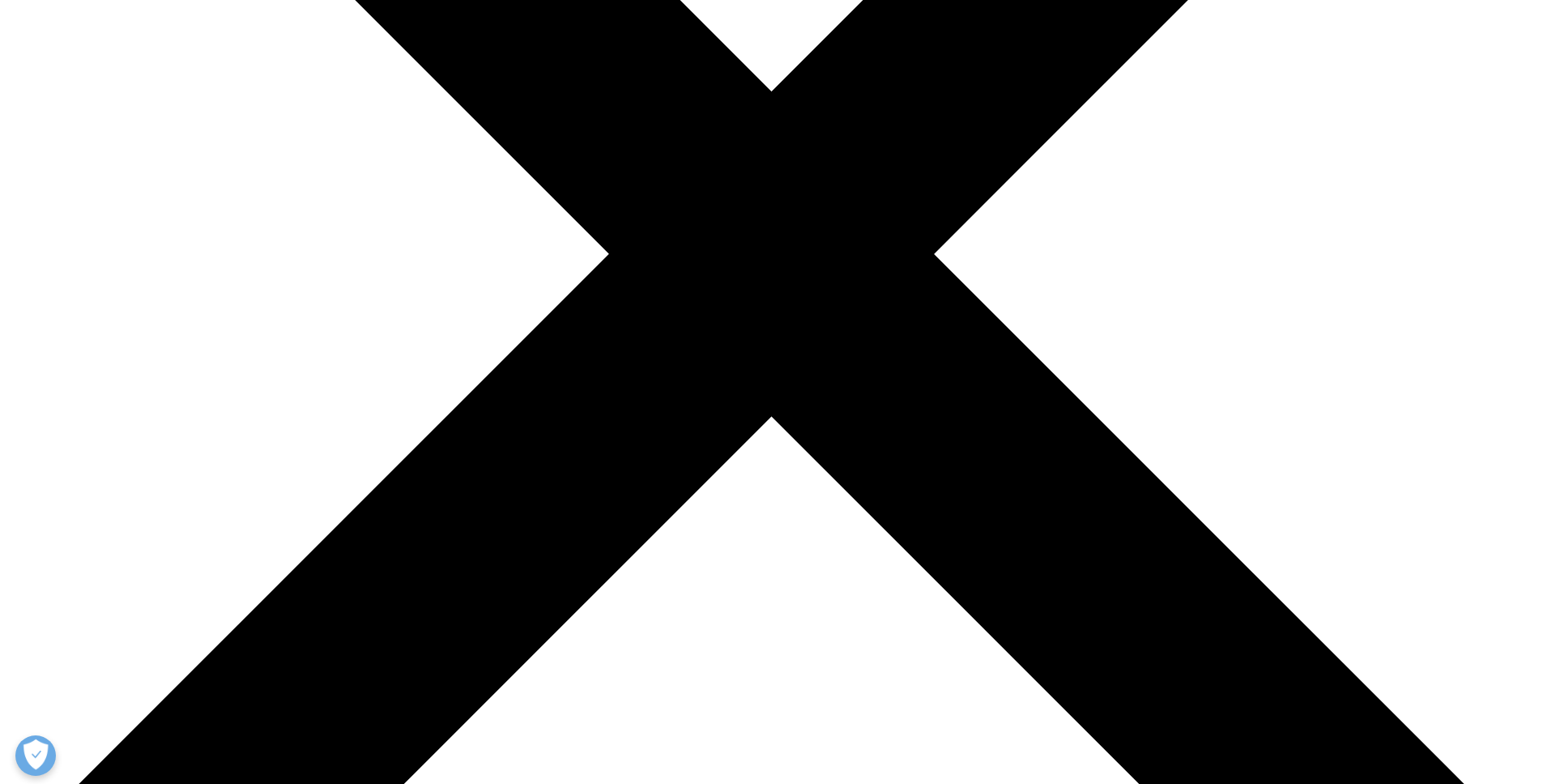
drag, startPoint x: 874, startPoint y: 565, endPoint x: 858, endPoint y: 646, distance: 82.6
drag, startPoint x: 864, startPoint y: 661, endPoint x: 893, endPoint y: 554, distance: 110.9
drag, startPoint x: 853, startPoint y: 611, endPoint x: 880, endPoint y: 617, distance: 27.7
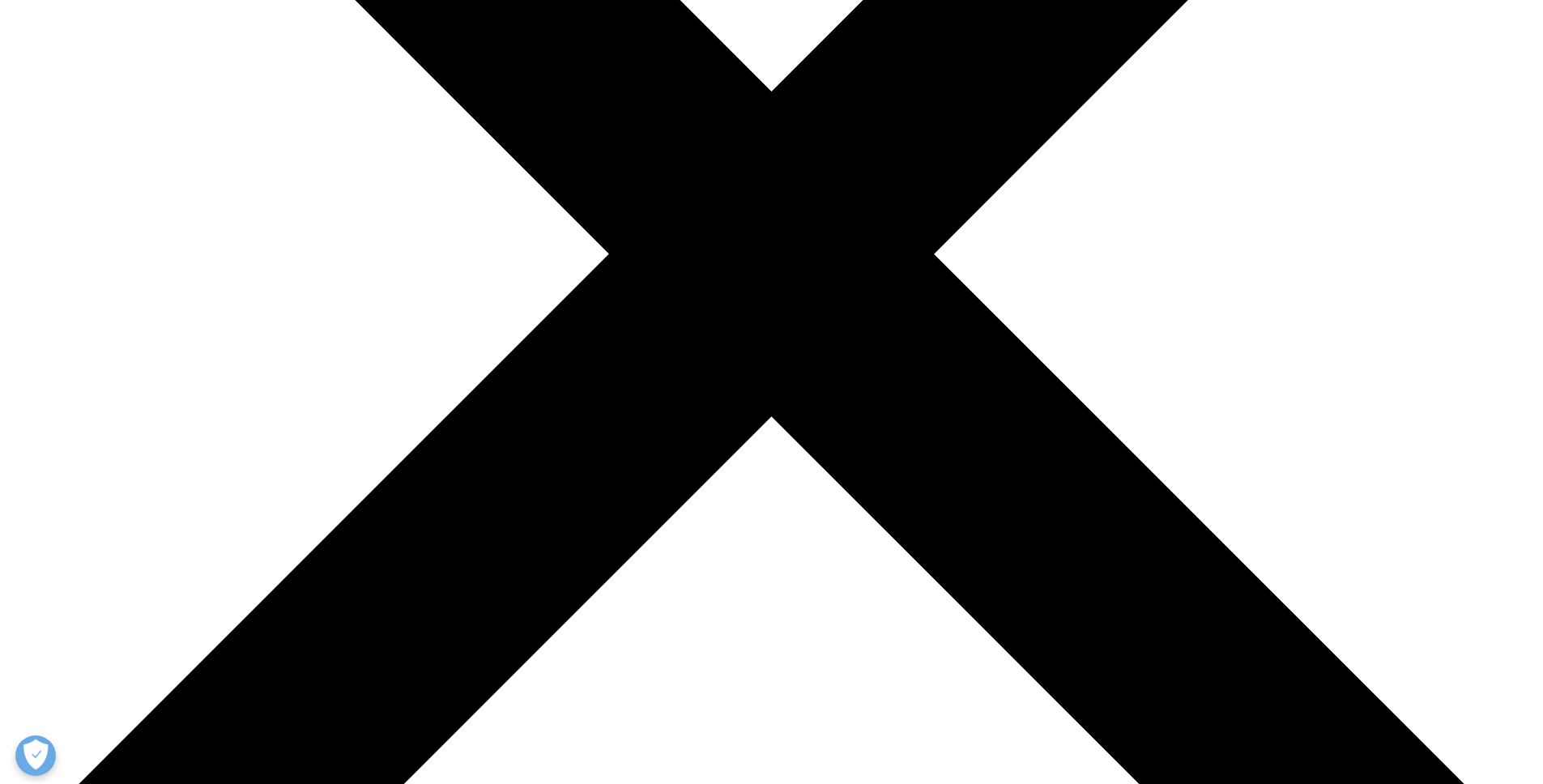
drag, startPoint x: 880, startPoint y: 617, endPoint x: 914, endPoint y: 484, distance: 137.3
drag, startPoint x: 878, startPoint y: 529, endPoint x: 885, endPoint y: 608, distance: 79.3
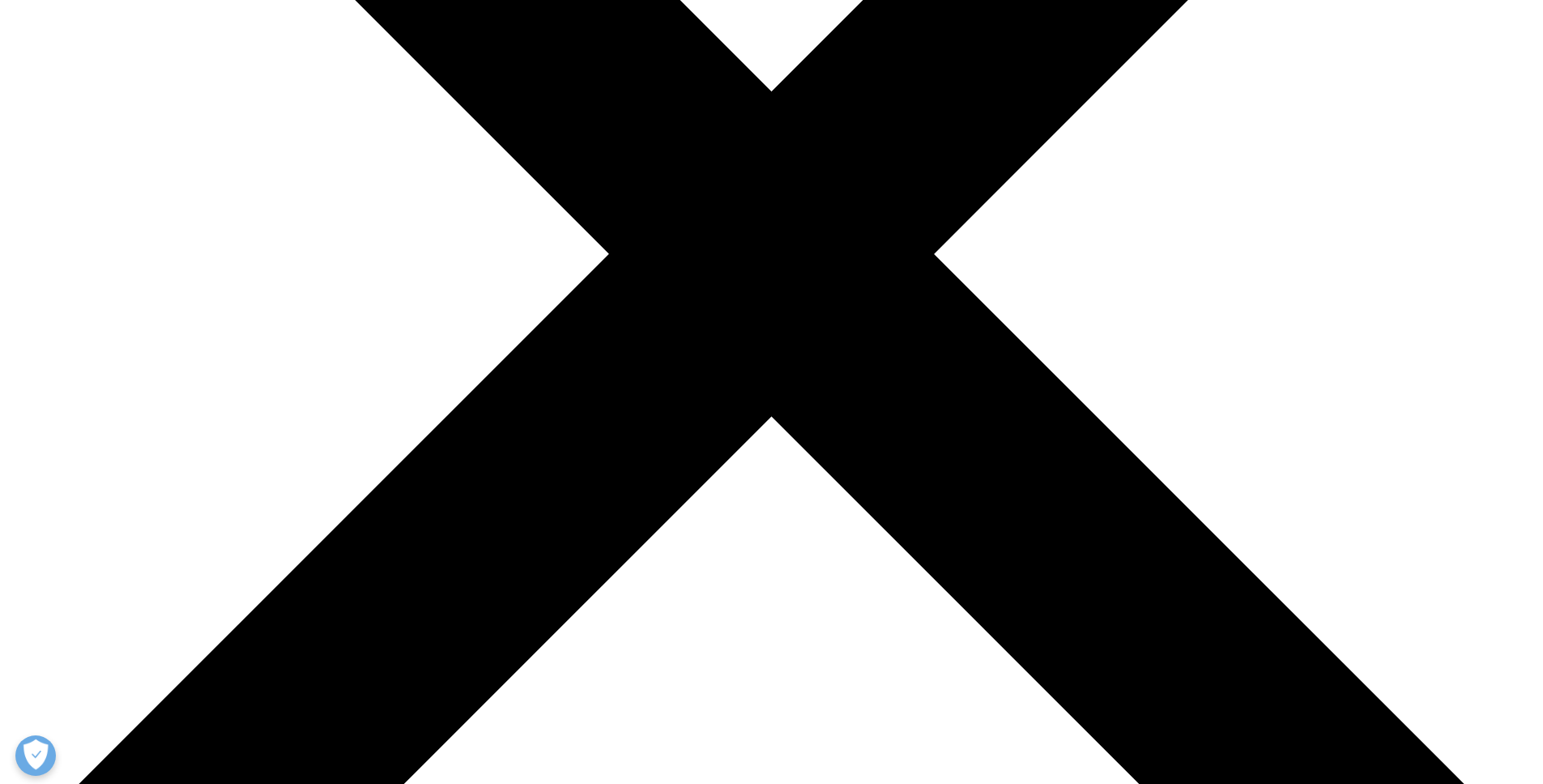
drag, startPoint x: 885, startPoint y: 608, endPoint x: 934, endPoint y: 567, distance: 63.9
drag, startPoint x: 940, startPoint y: 573, endPoint x: 892, endPoint y: 651, distance: 91.6
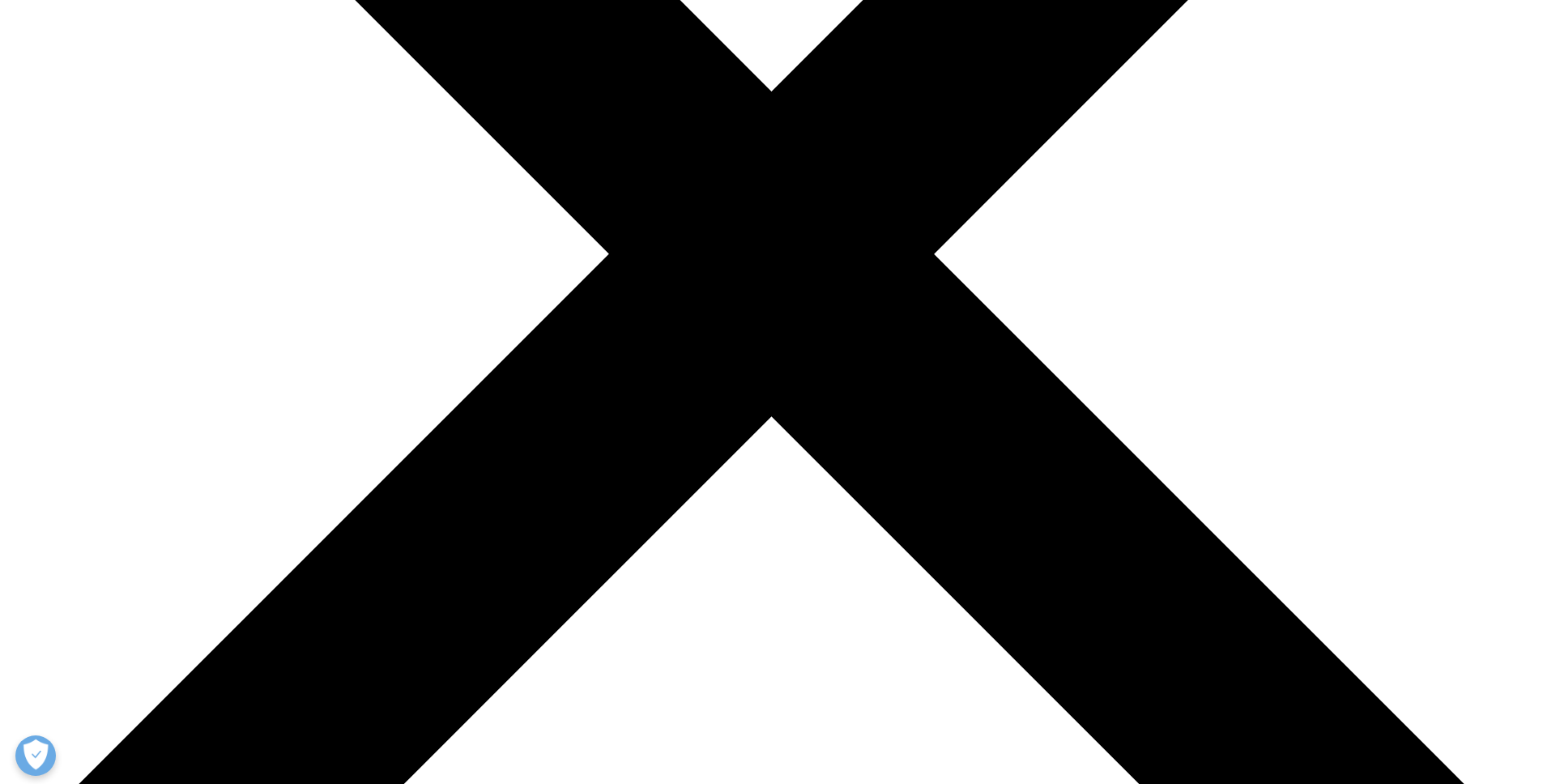
drag, startPoint x: 892, startPoint y: 651, endPoint x: 902, endPoint y: 624, distance: 28.8
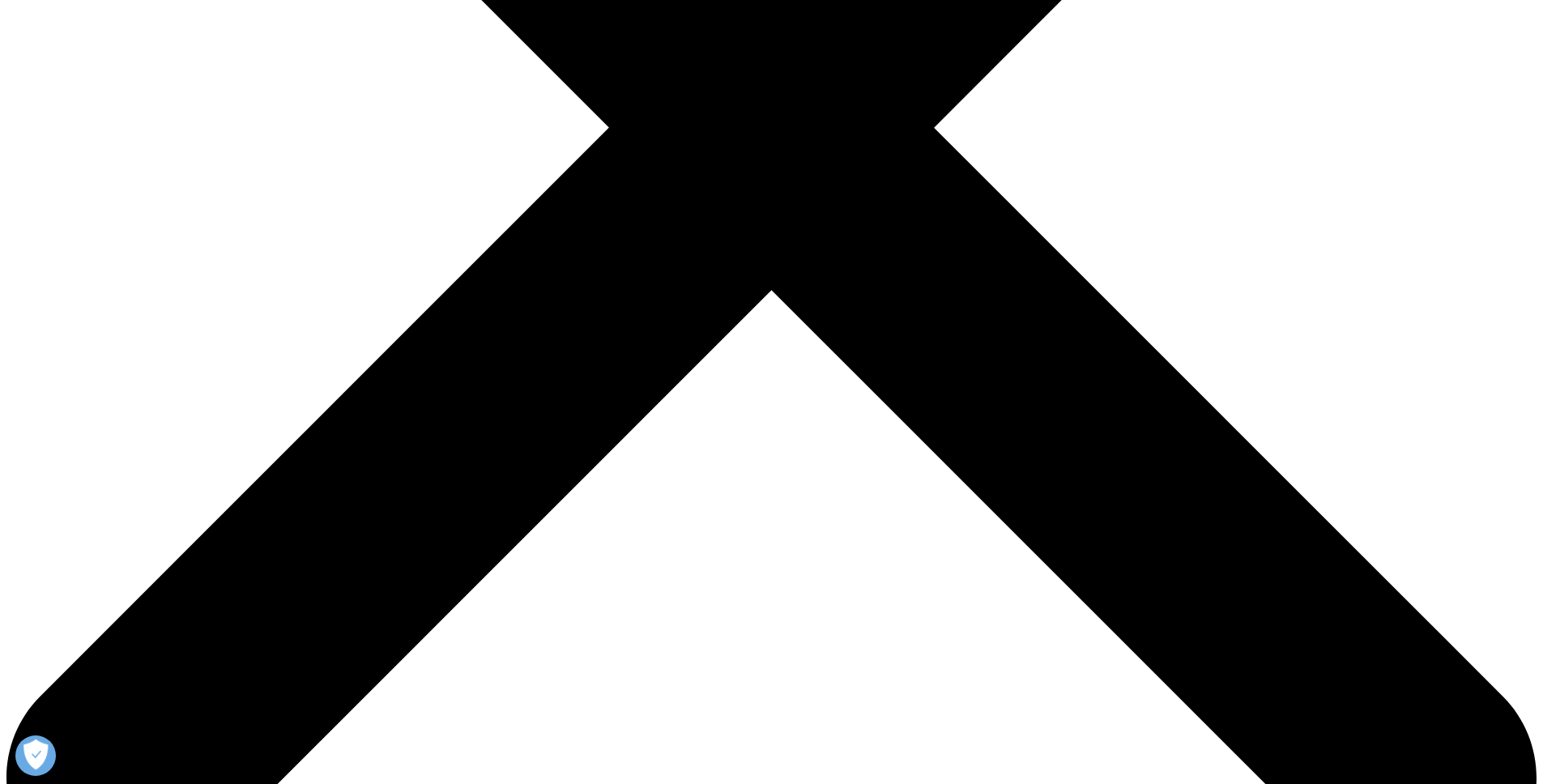
scroll to position [669, 0]
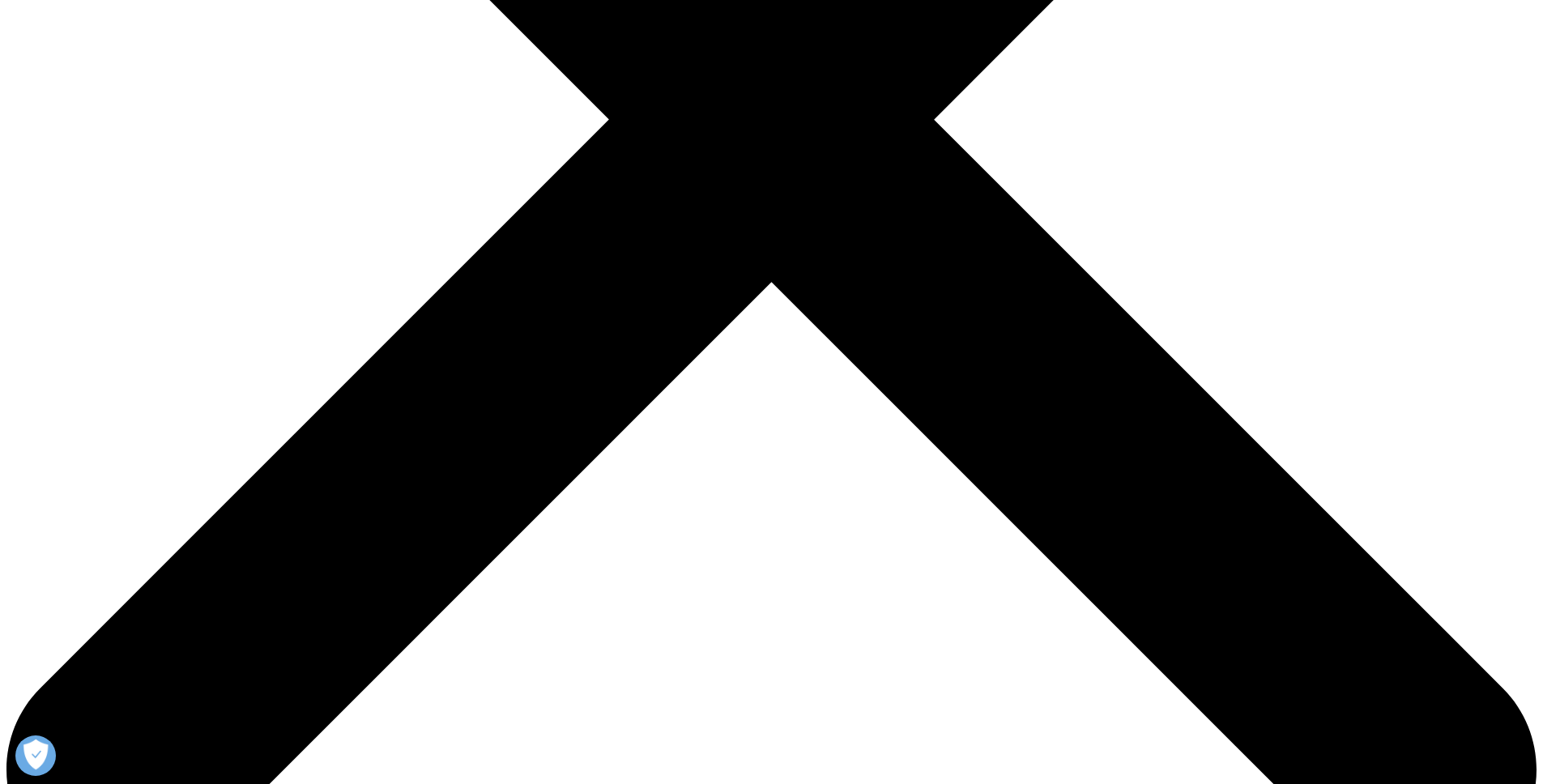
type input "Vincenzo"
type input "Di Bacco"
type input "dibacco.v@gmail.com"
select select "Canada"
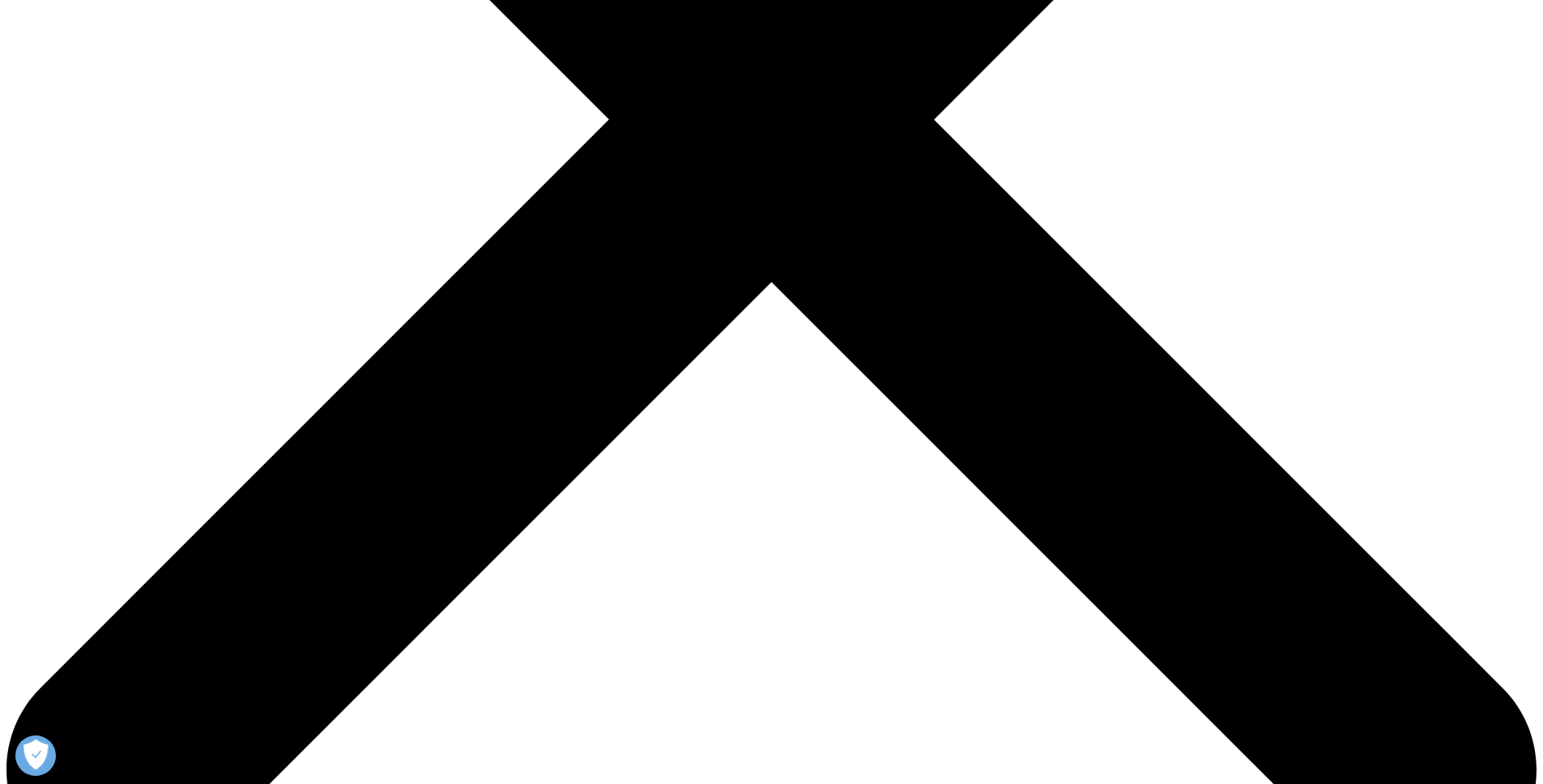
type input "f"
type input "Postdoc"
type input "McMaster University"
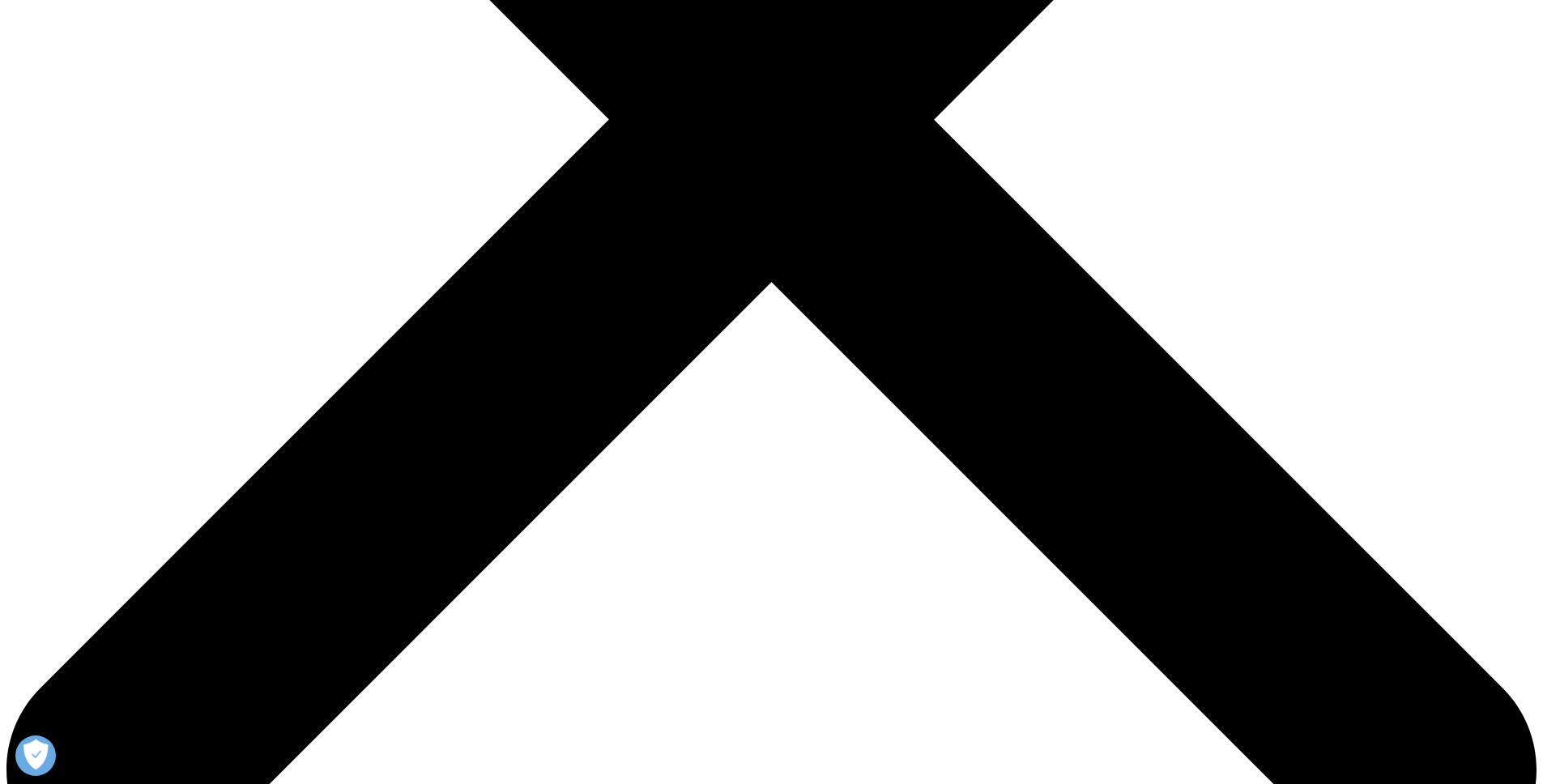
drag, startPoint x: 869, startPoint y: 649, endPoint x: 934, endPoint y: 647, distance: 65.0
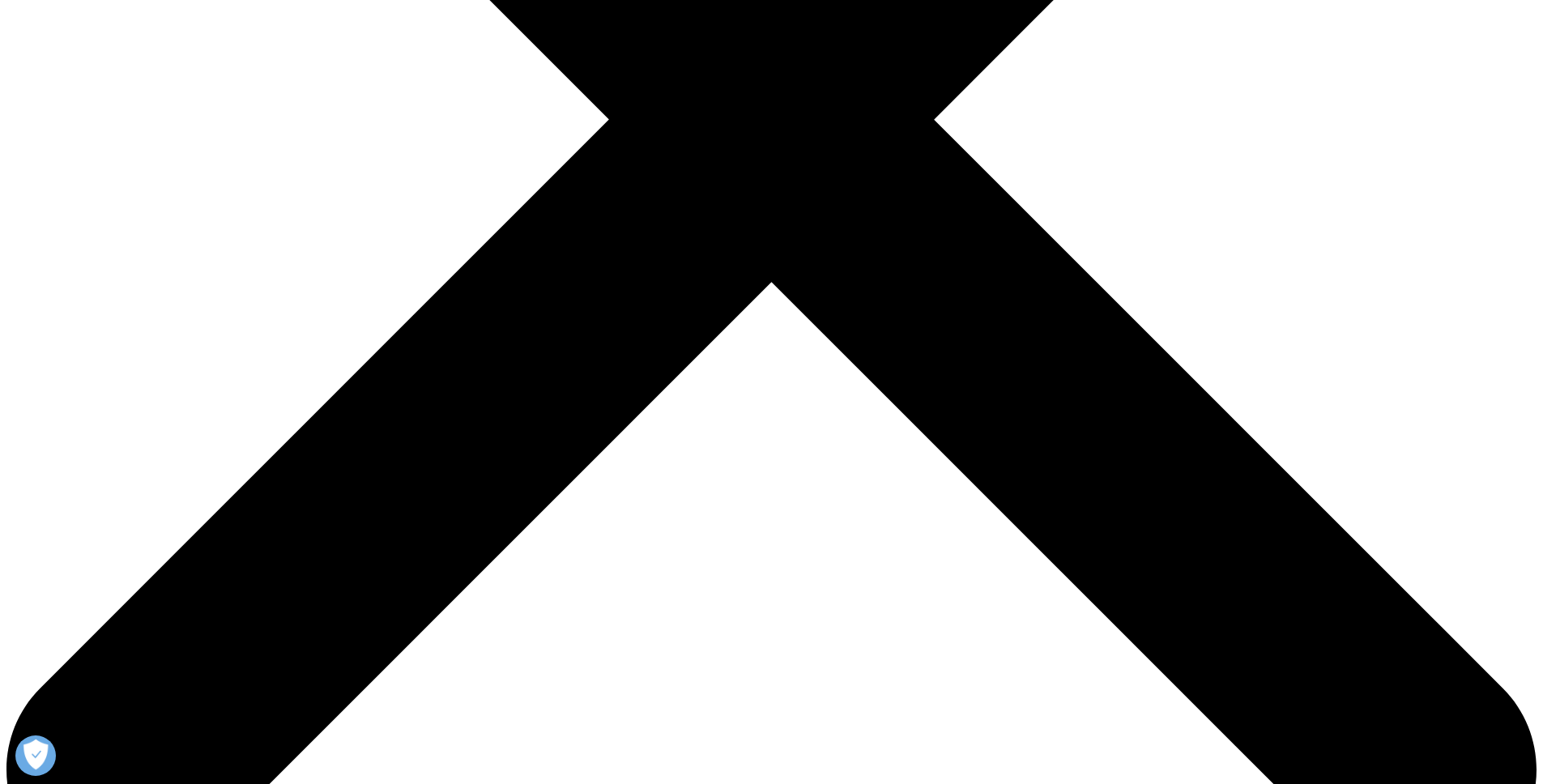
drag, startPoint x: 899, startPoint y: 642, endPoint x: 898, endPoint y: 601, distance: 41.0
drag, startPoint x: 993, startPoint y: 225, endPoint x: 976, endPoint y: 267, distance: 45.3
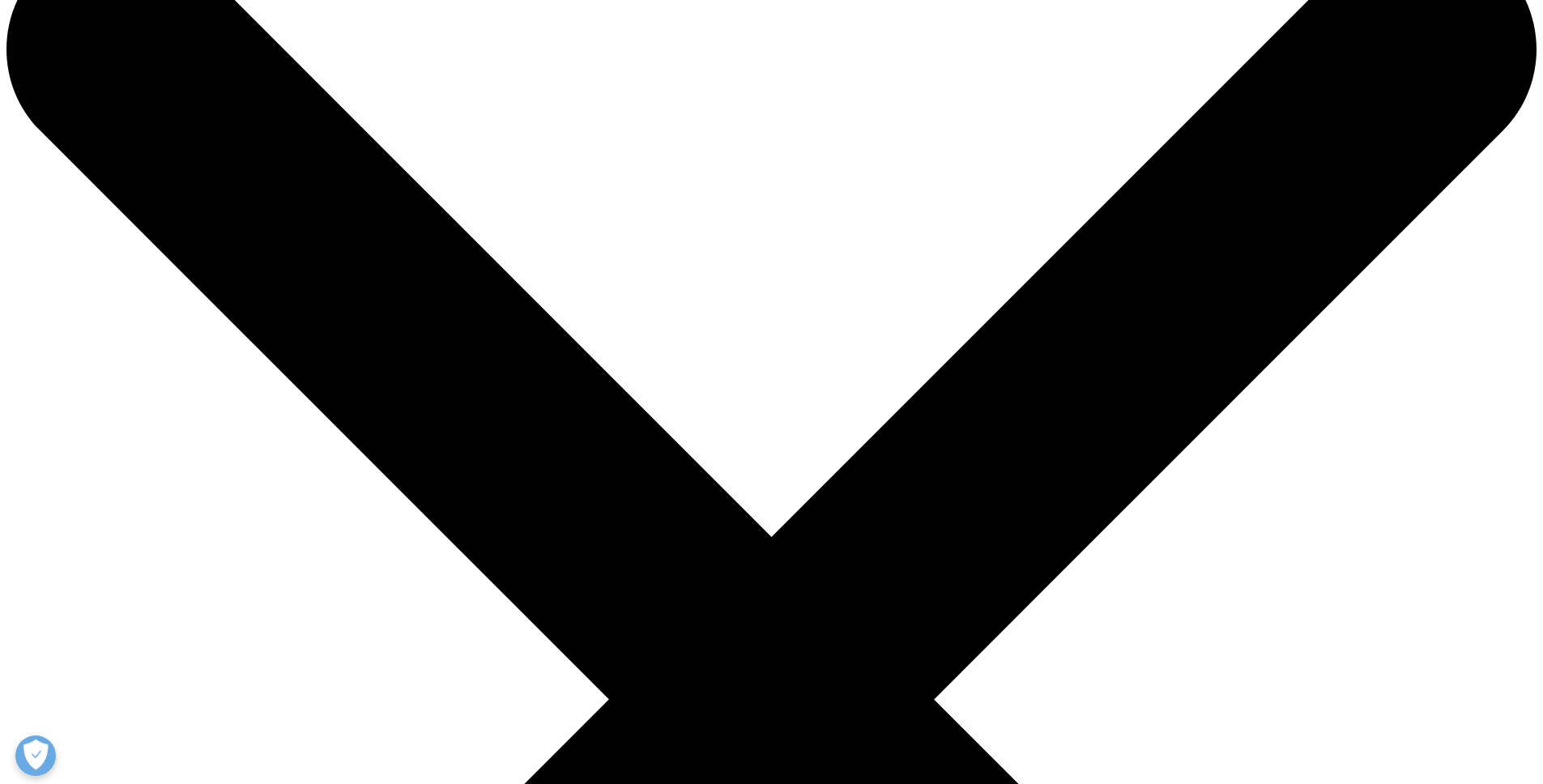
scroll to position [90, 0]
drag, startPoint x: 300, startPoint y: 112, endPoint x: 546, endPoint y: 252, distance: 283.0
copy div "Using RWD to Establish the Need for a New Treatment"
